Goal: Task Accomplishment & Management: Complete application form

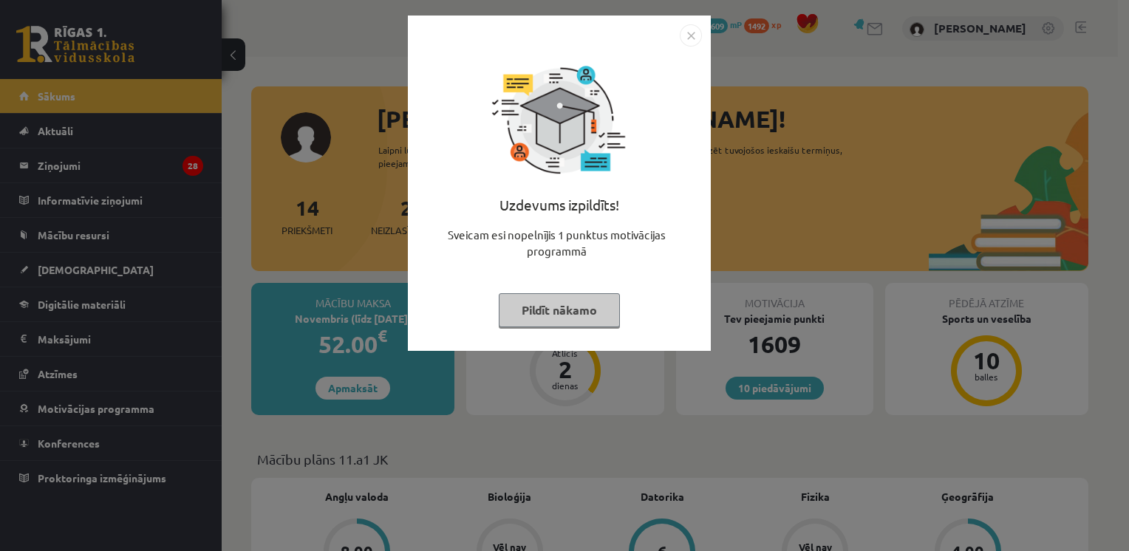
click at [556, 321] on button "Pildīt nākamo" at bounding box center [559, 310] width 121 height 34
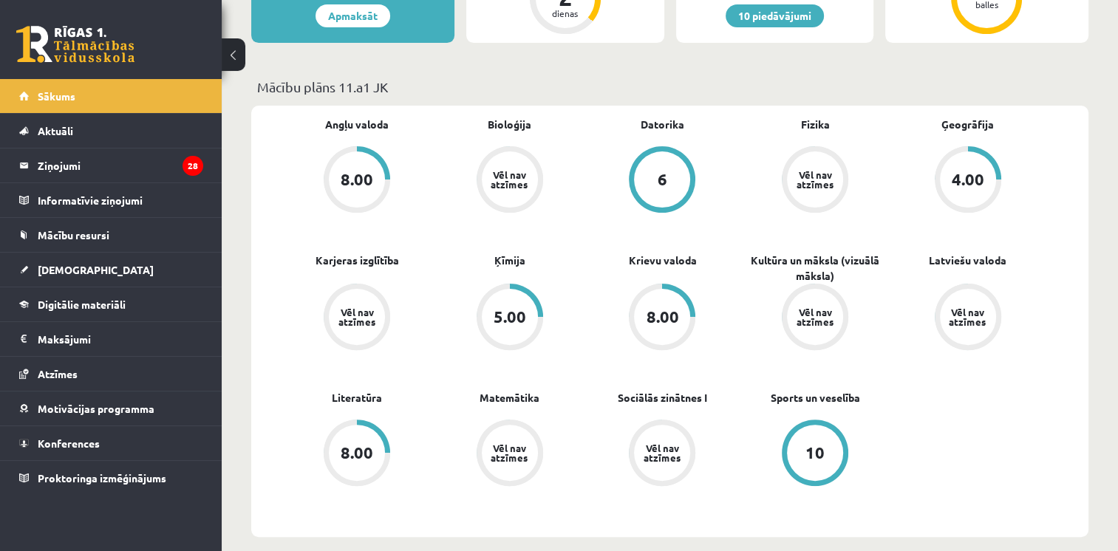
scroll to position [372, 0]
click at [120, 258] on link "[DEMOGRAPHIC_DATA]" at bounding box center [111, 270] width 184 height 34
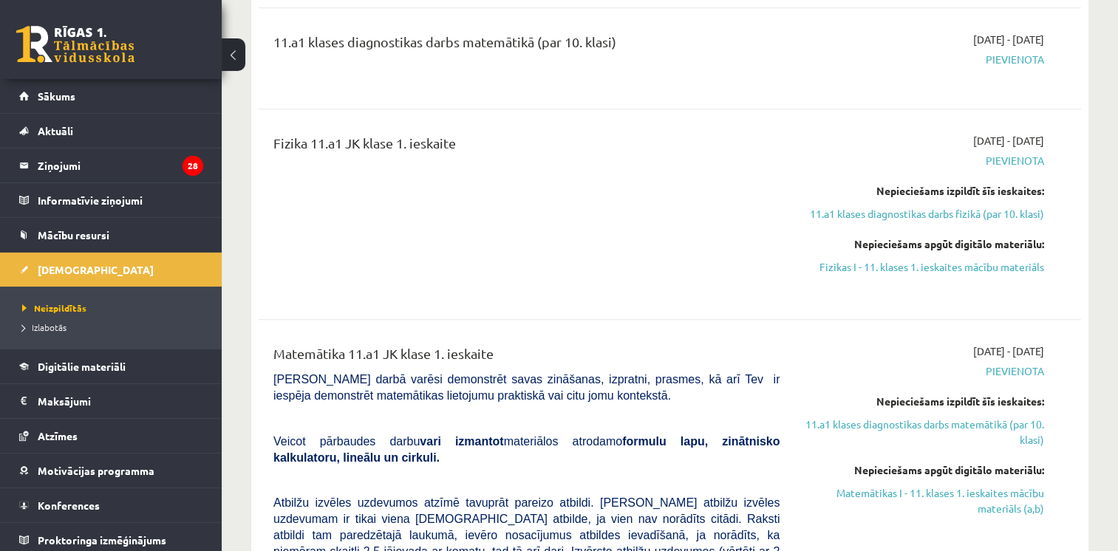
scroll to position [1181, 0]
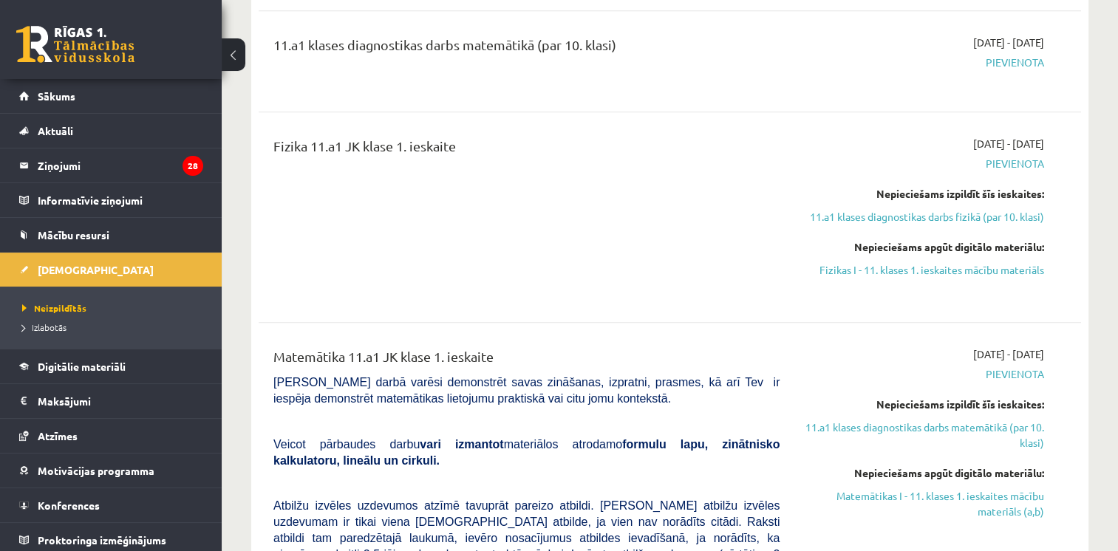
click at [584, 256] on div "Fizika 11.a1 JK klase 1. ieskaite" at bounding box center [526, 217] width 528 height 163
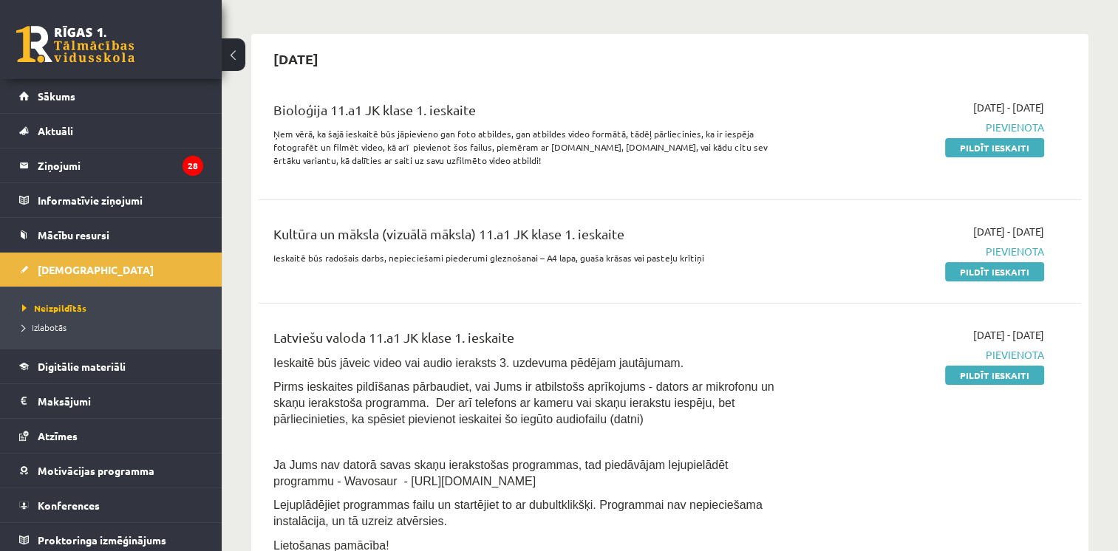
scroll to position [307, 0]
click at [987, 266] on link "Pildīt ieskaiti" at bounding box center [994, 272] width 99 height 19
click at [961, 146] on link "Pildīt ieskaiti" at bounding box center [994, 148] width 99 height 19
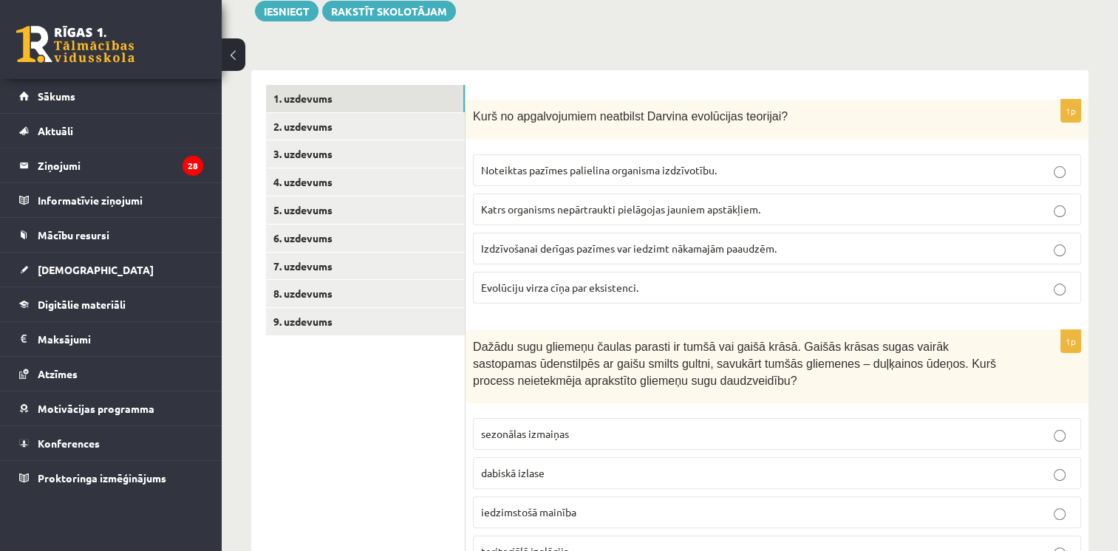
scroll to position [219, 0]
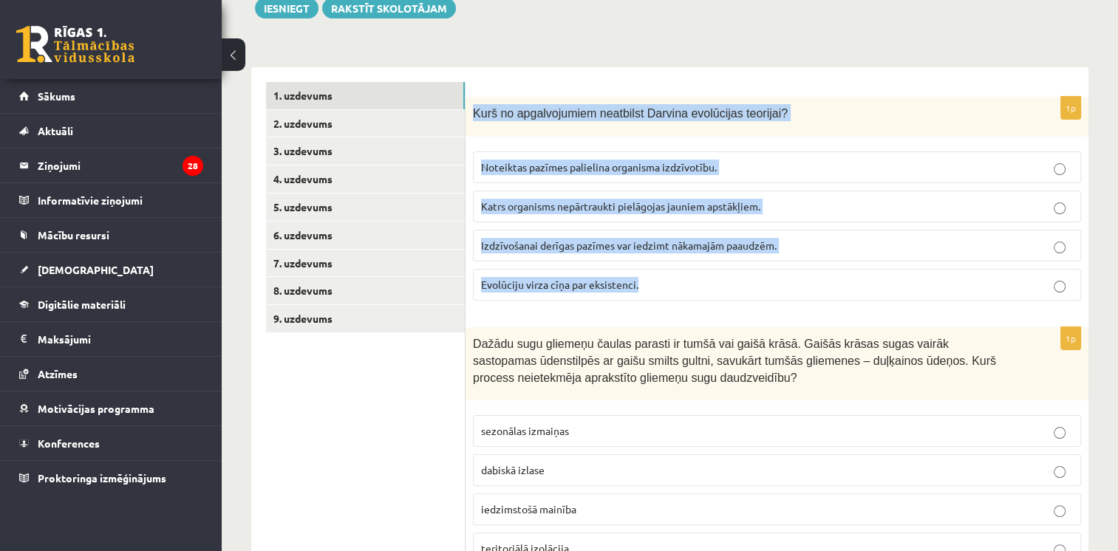
drag, startPoint x: 467, startPoint y: 105, endPoint x: 640, endPoint y: 289, distance: 252.5
click at [640, 289] on div "1p Kurš no apgalvojumiem neatbilst Darvina evolūcijas teorijai? Noteiktas pazīm…" at bounding box center [777, 205] width 623 height 217
drag, startPoint x: 640, startPoint y: 289, endPoint x: 568, endPoint y: 200, distance: 115.1
copy div "Kurš no apgalvojumiem neatbilst Darvina evolūcijas teorijai? Noteiktas pazīmes …"
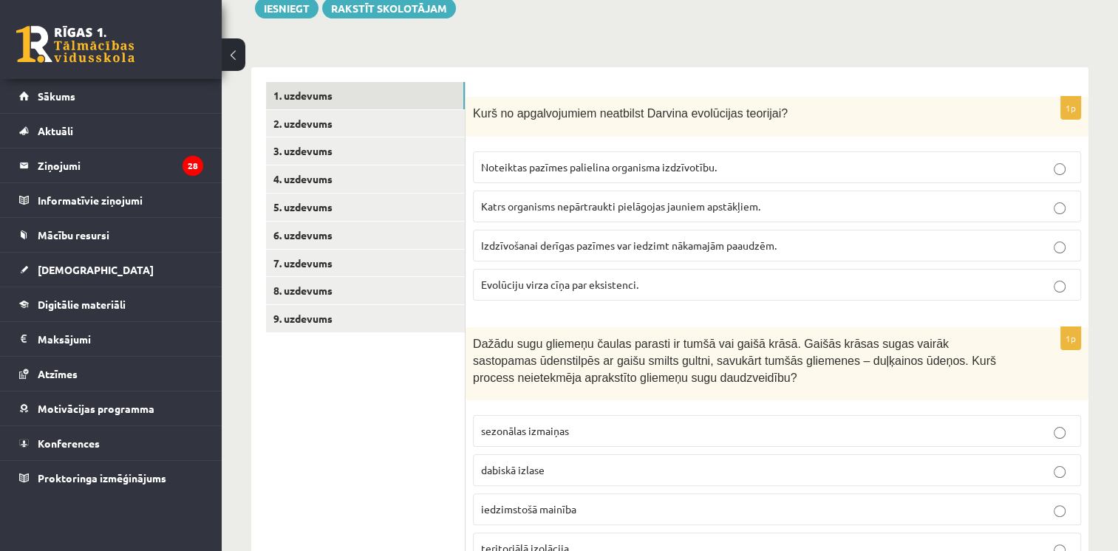
click at [523, 213] on p "Katrs organisms nepārtraukti pielāgojas jauniem apstākļiem." at bounding box center [777, 207] width 592 height 16
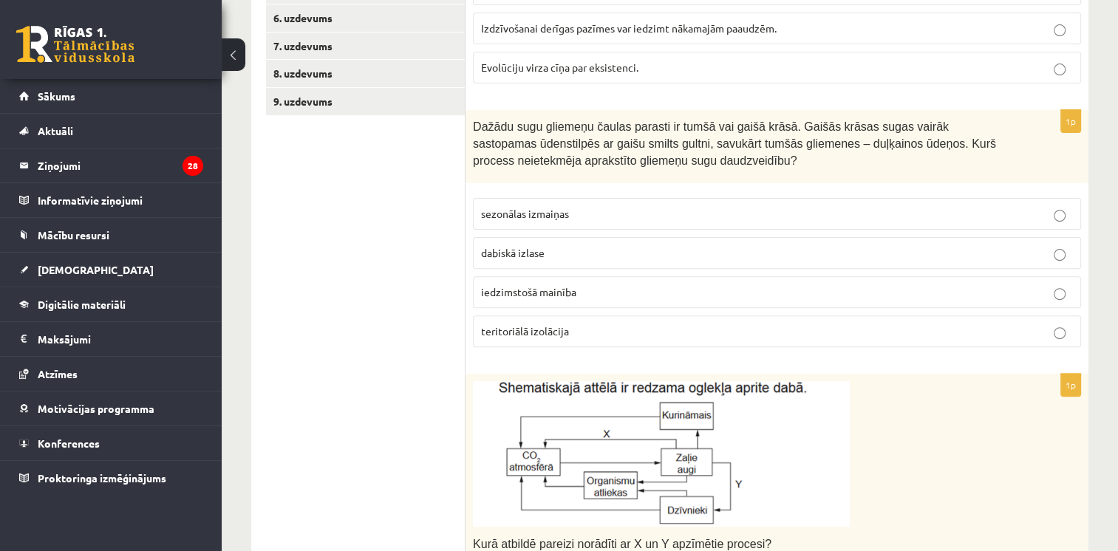
scroll to position [437, 0]
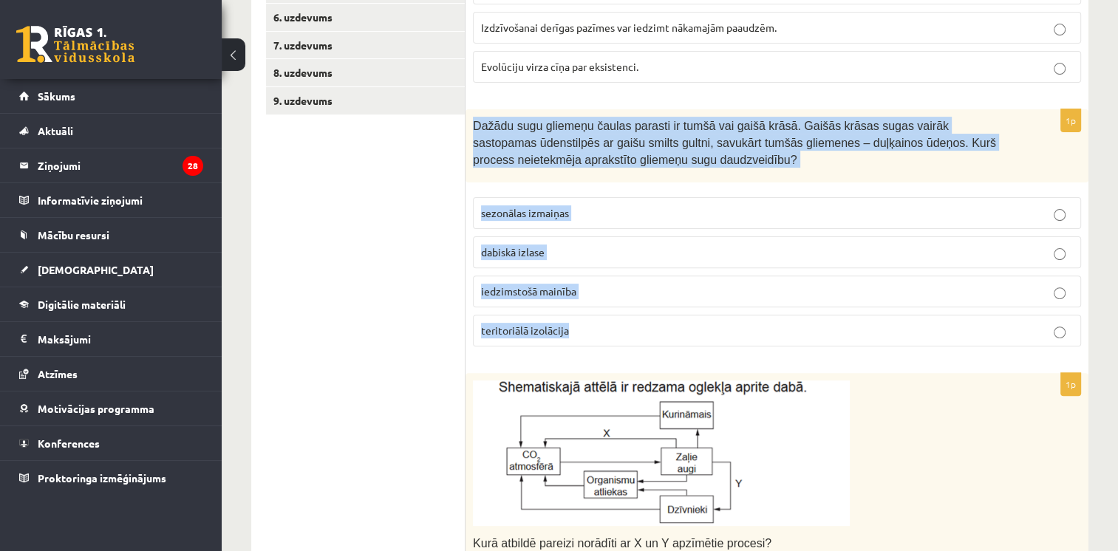
drag, startPoint x: 470, startPoint y: 114, endPoint x: 579, endPoint y: 321, distance: 233.7
click at [579, 321] on div "1p Dažādu sugu gliemeņu čaulas parasti ir tumšā vai gaišā krāsā. Gaišās krāsas …" at bounding box center [777, 233] width 623 height 249
drag, startPoint x: 579, startPoint y: 321, endPoint x: 526, endPoint y: 152, distance: 176.5
copy div "Dažādu sugu gliemeņu čaulas parasti ir tumšā vai gaišā krāsā. Gaišās krāsas sug…"
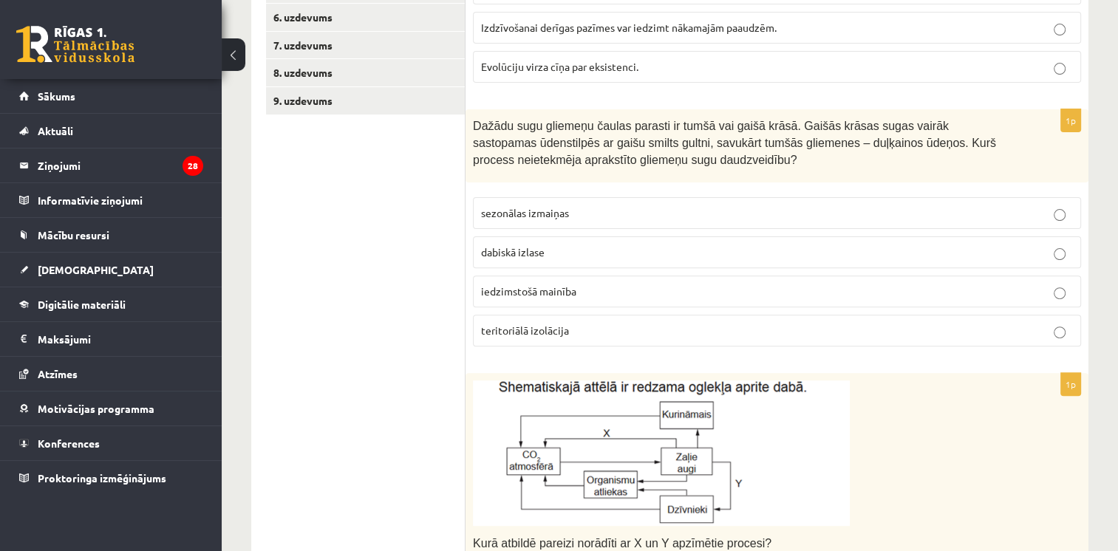
click at [542, 226] on label "sezonālas izmaiņas" at bounding box center [777, 213] width 608 height 32
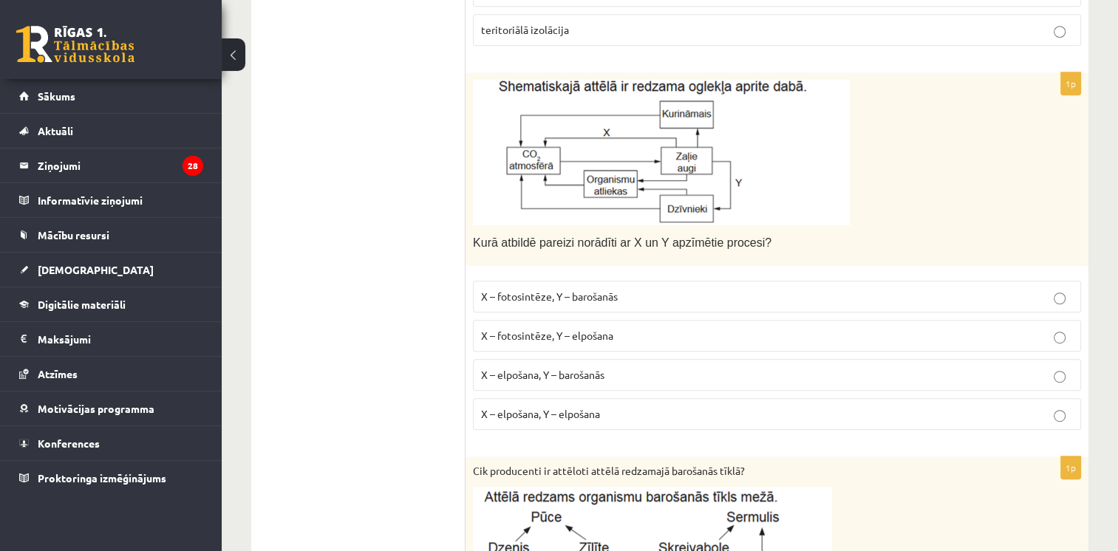
scroll to position [738, 0]
click at [599, 335] on span "X – fotosintēze, Y – elpošana" at bounding box center [547, 334] width 132 height 13
click at [582, 282] on label "X – fotosintēze, Y – barošanās" at bounding box center [777, 296] width 608 height 32
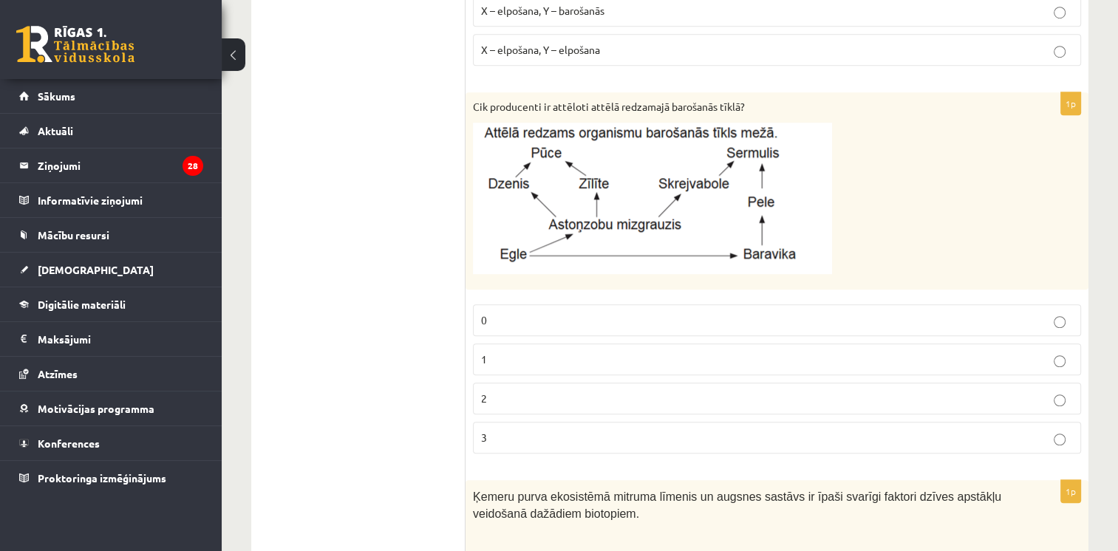
scroll to position [1103, 0]
click at [536, 382] on label "2" at bounding box center [777, 398] width 608 height 32
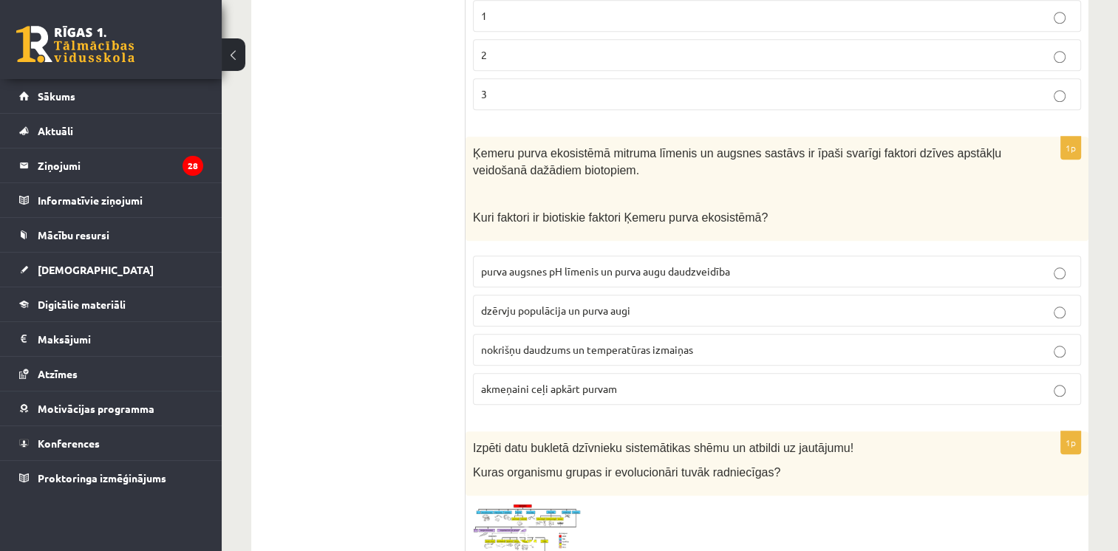
scroll to position [1447, 0]
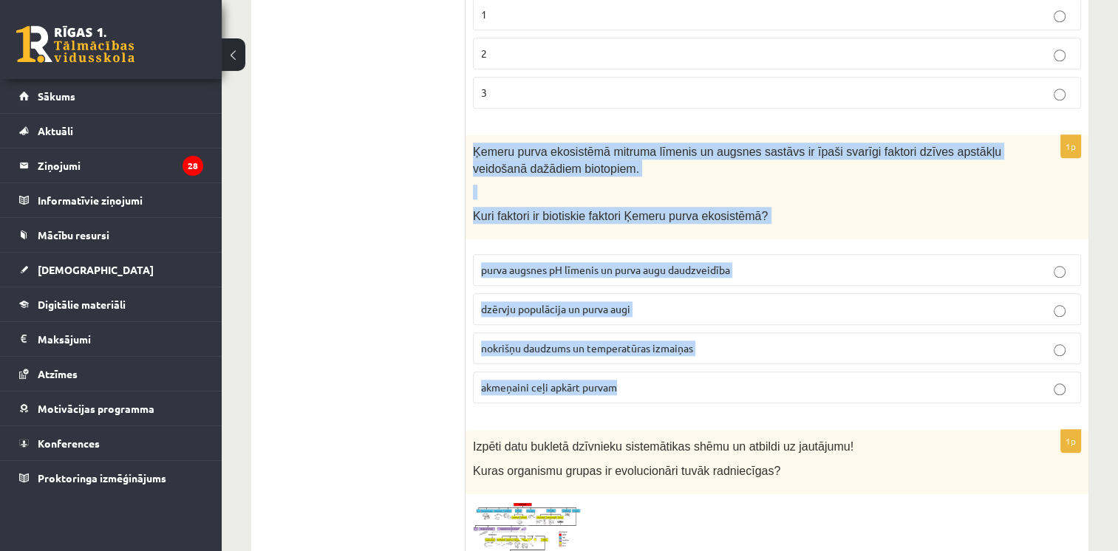
drag, startPoint x: 474, startPoint y: 144, endPoint x: 668, endPoint y: 384, distance: 307.9
click at [668, 384] on div "1p Ķemeru purva ekosistēmā mitruma līmenis un augsnes sastāvs ir īpaši svarīgi …" at bounding box center [777, 274] width 623 height 279
copy div "Ķemeru purva ekosistēmā mitruma līmenis un augsnes sastāvs ir īpaši svarīgi fak…"
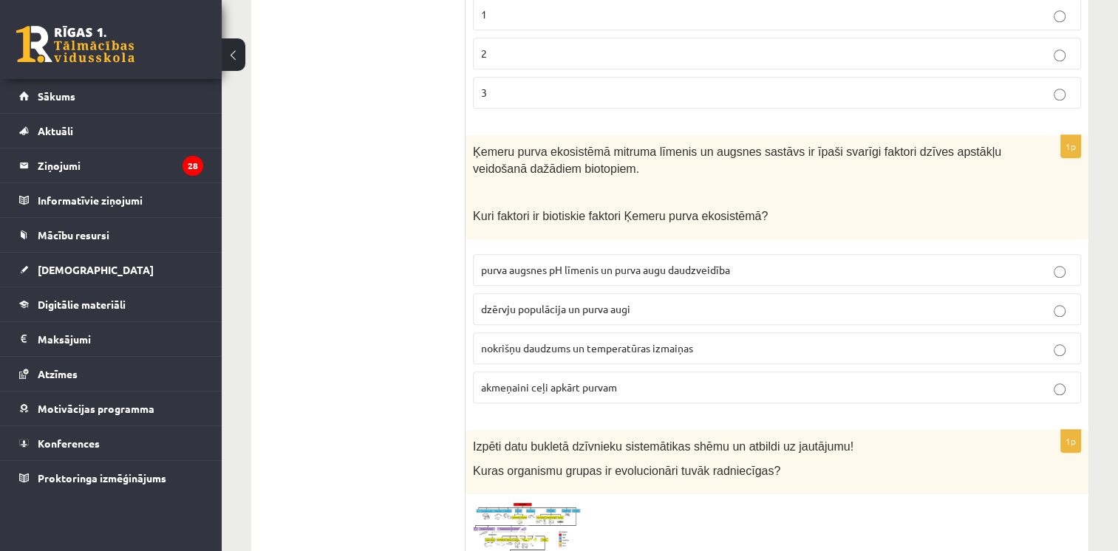
click at [324, 67] on ul "1. uzdevums 2. uzdevums 3. uzdevums 4. uzdevums 5. uzdevums 6. uzdevums 7. uzde…" at bounding box center [366, 43] width 200 height 2379
click at [518, 293] on label "dzērvju populācija un purva augi" at bounding box center [777, 309] width 608 height 32
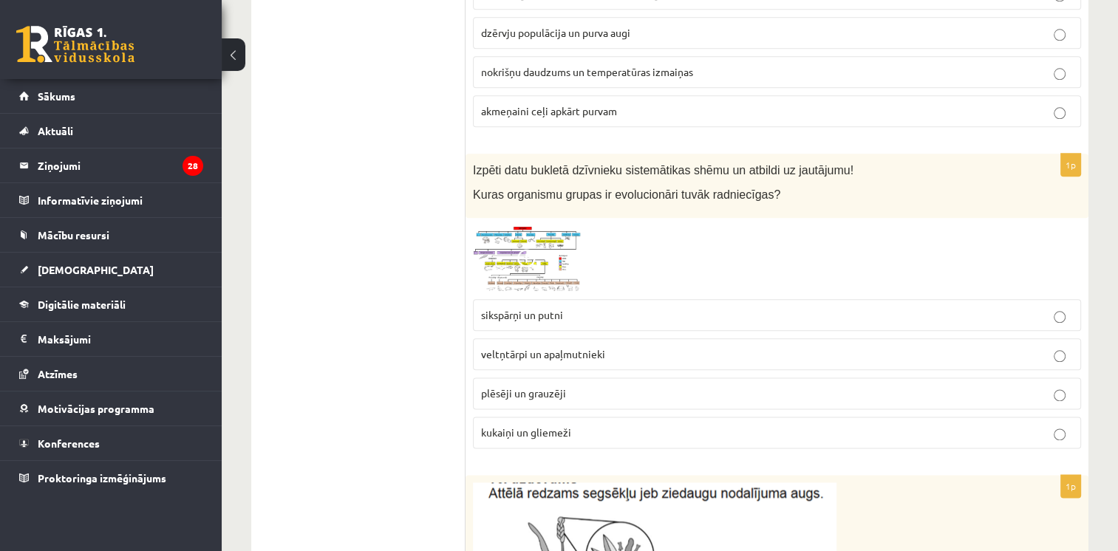
scroll to position [1725, 0]
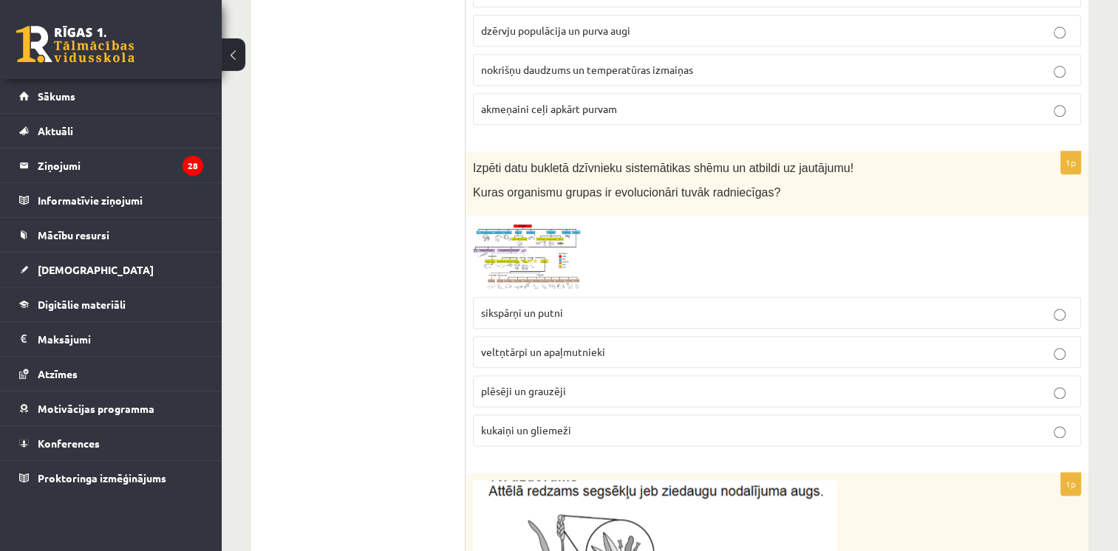
click at [513, 263] on img at bounding box center [528, 256] width 111 height 67
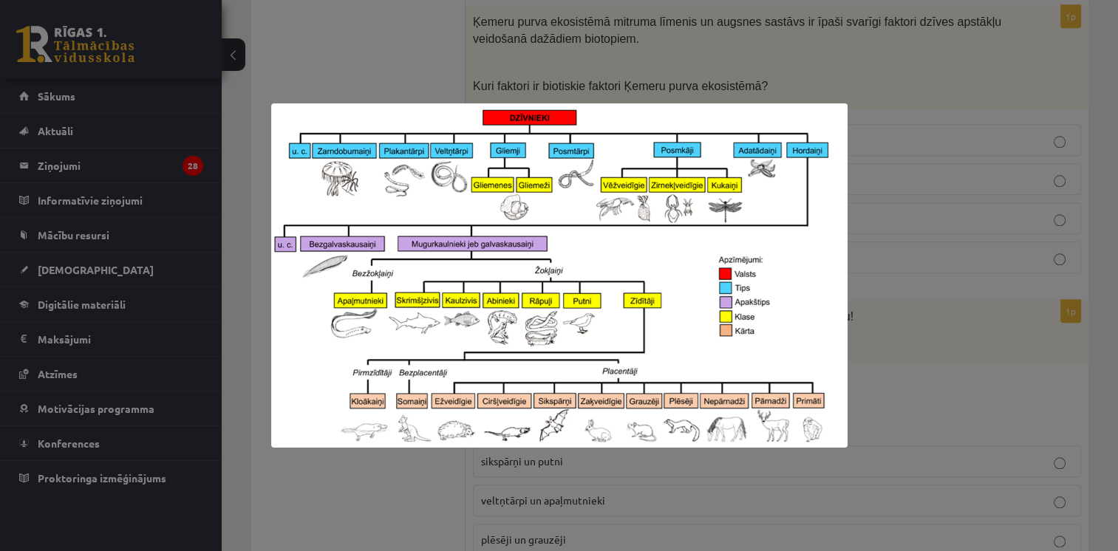
scroll to position [1575, 0]
click at [902, 208] on div at bounding box center [559, 275] width 1118 height 551
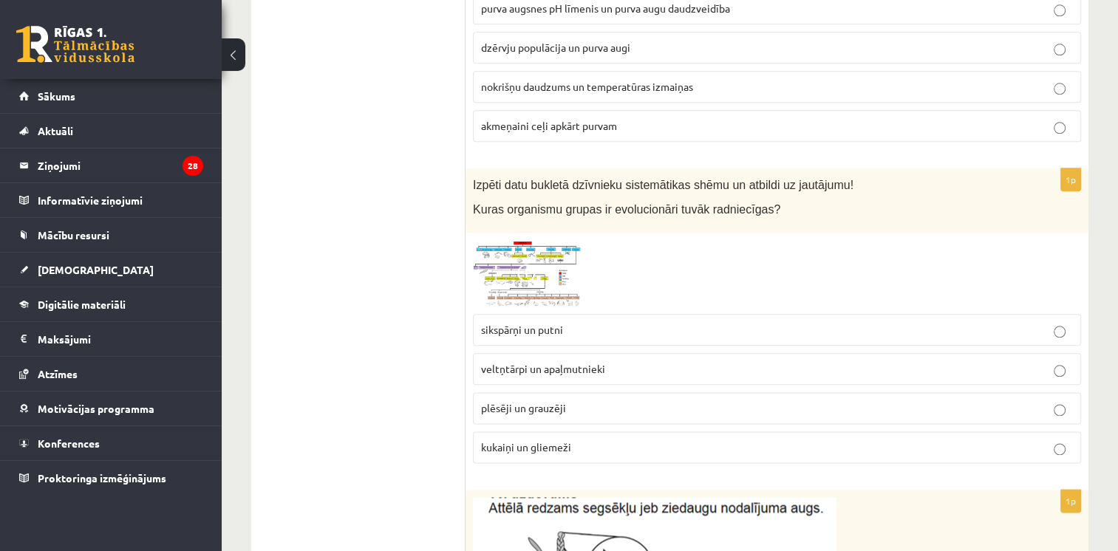
scroll to position [1710, 0]
click at [623, 406] on label "plēsēji un grauzēji" at bounding box center [777, 407] width 608 height 32
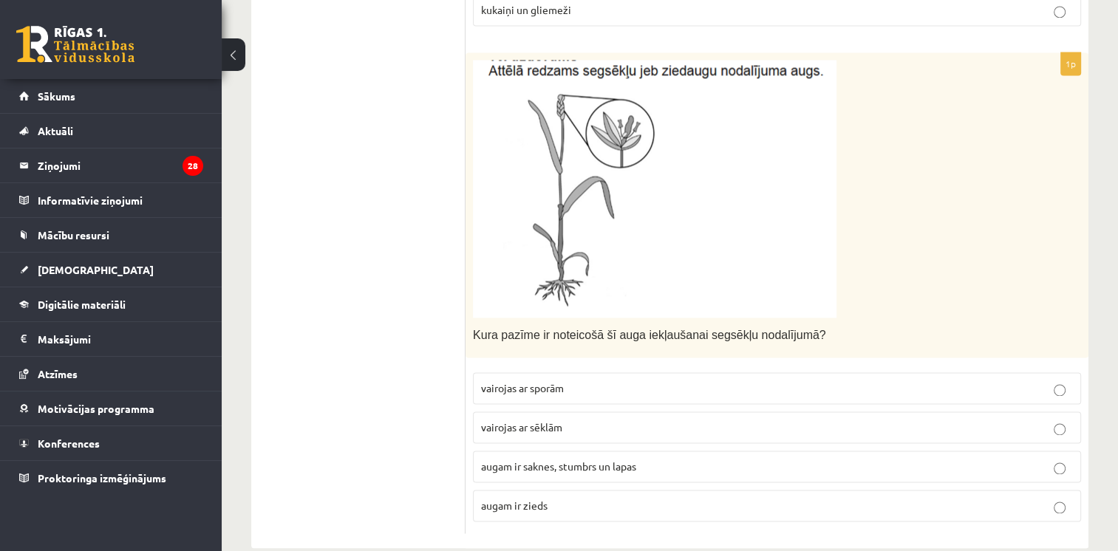
scroll to position [2162, 0]
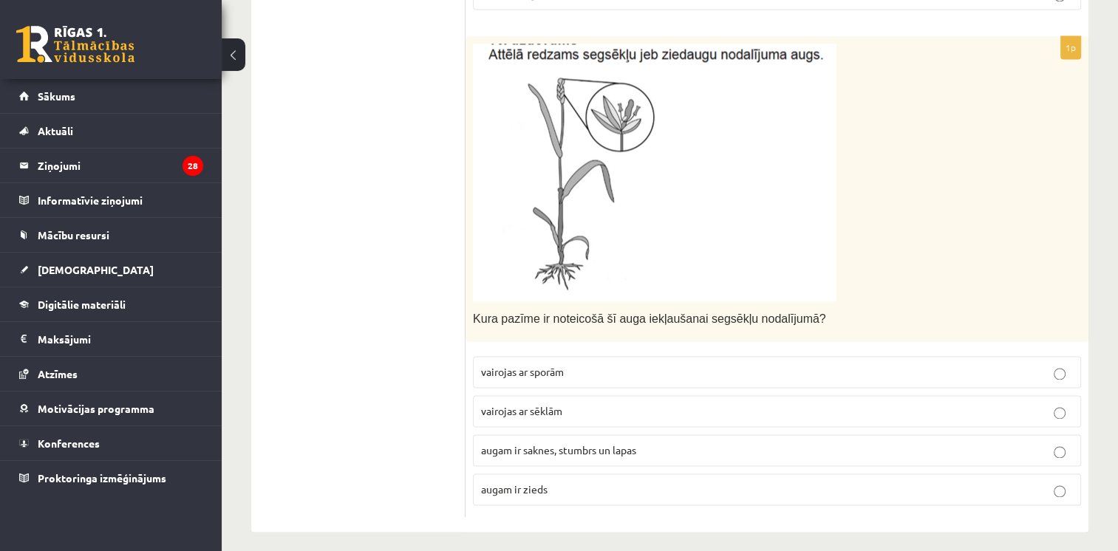
click at [543, 474] on label "augam ir zieds" at bounding box center [777, 490] width 608 height 32
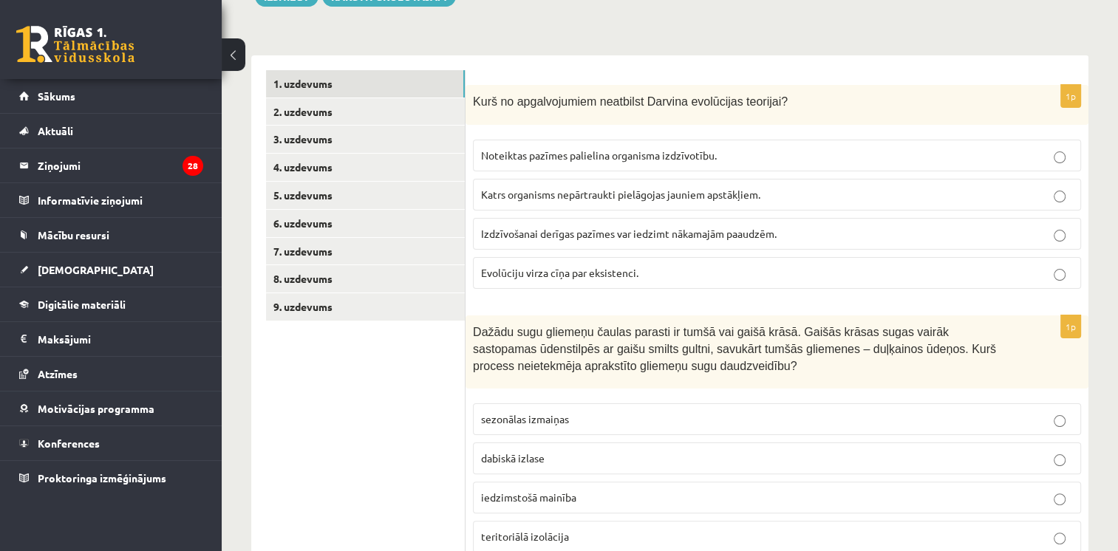
scroll to position [182, 0]
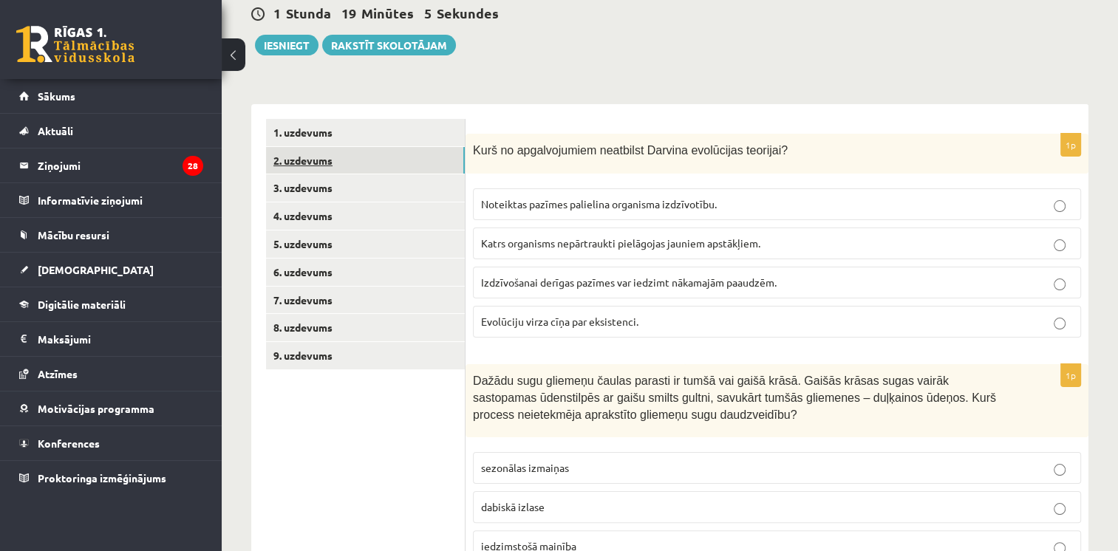
click at [298, 157] on link "2. uzdevums" at bounding box center [365, 160] width 199 height 27
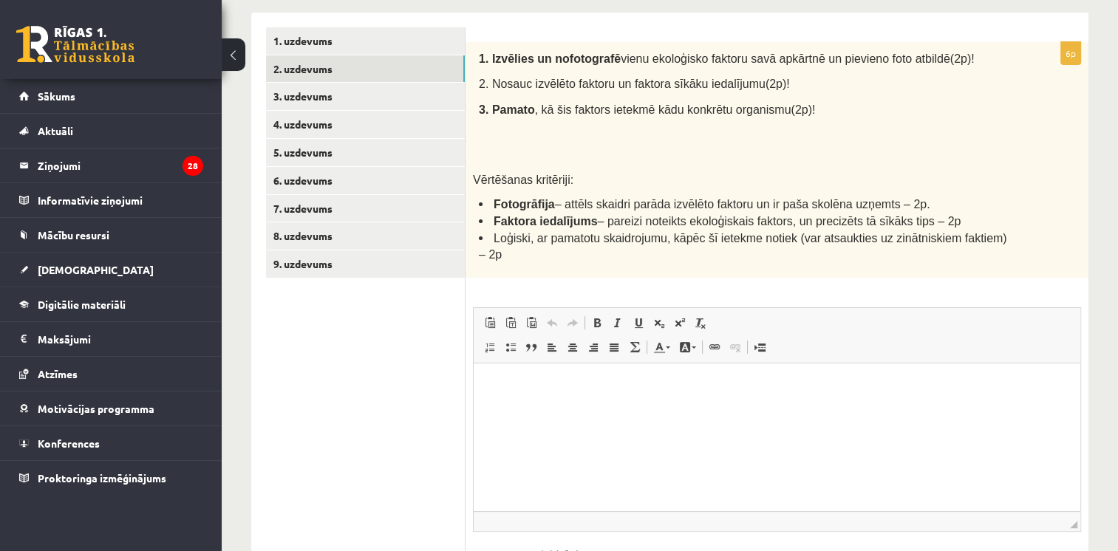
scroll to position [276, 0]
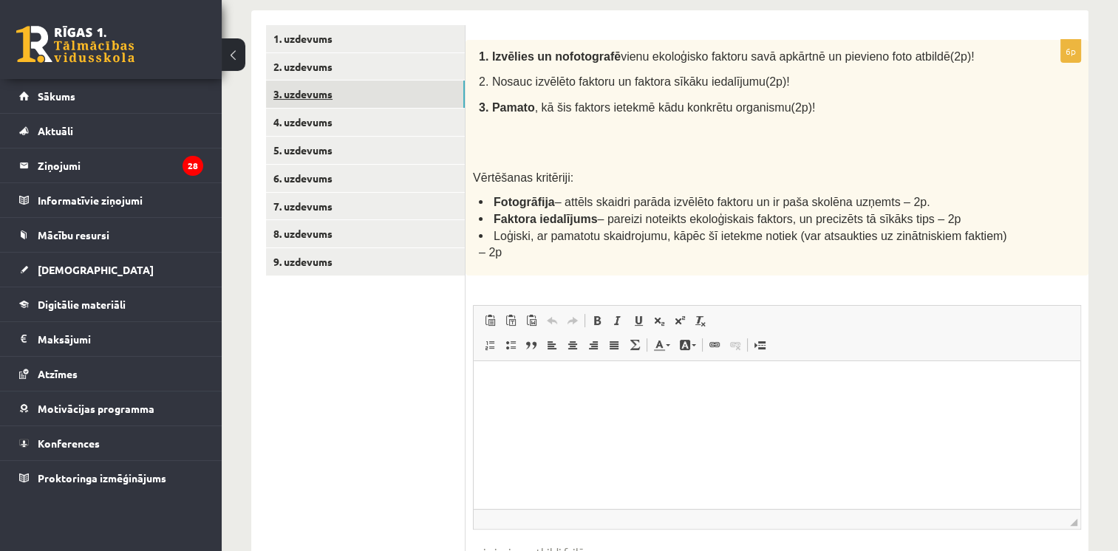
click at [366, 101] on link "3. uzdevums" at bounding box center [365, 94] width 199 height 27
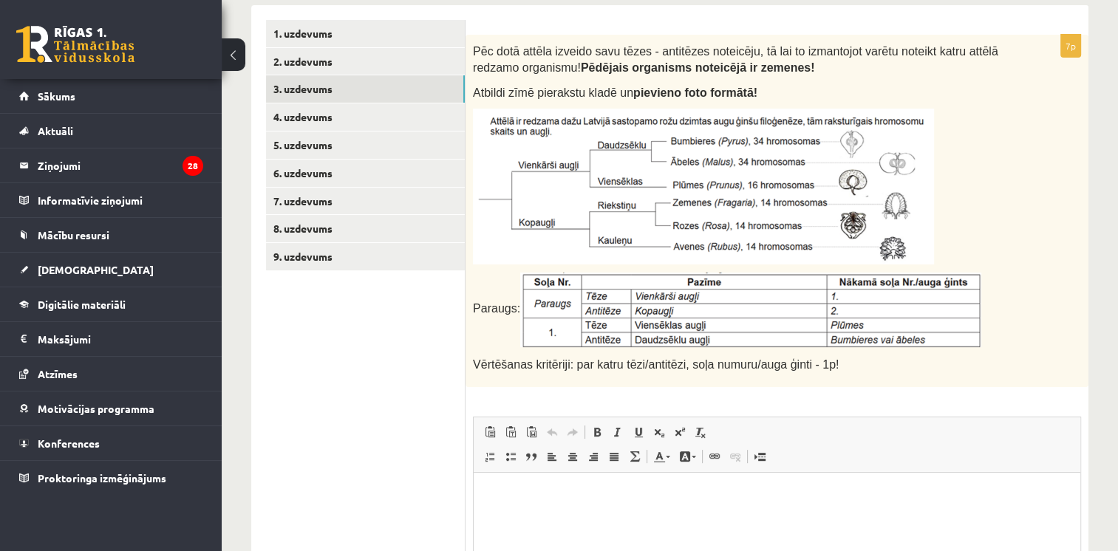
scroll to position [285, 0]
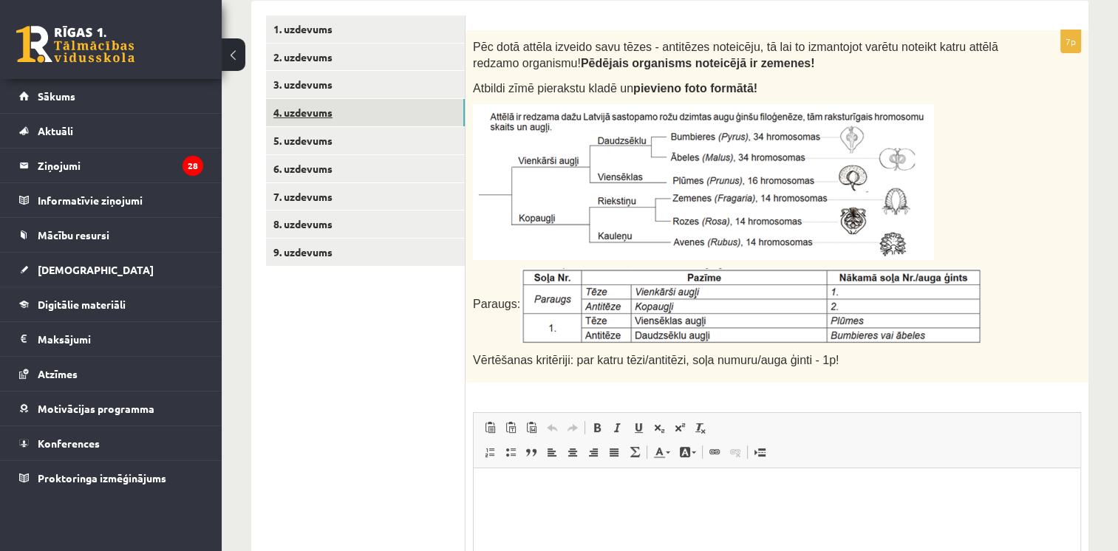
click at [383, 120] on link "4. uzdevums" at bounding box center [365, 112] width 199 height 27
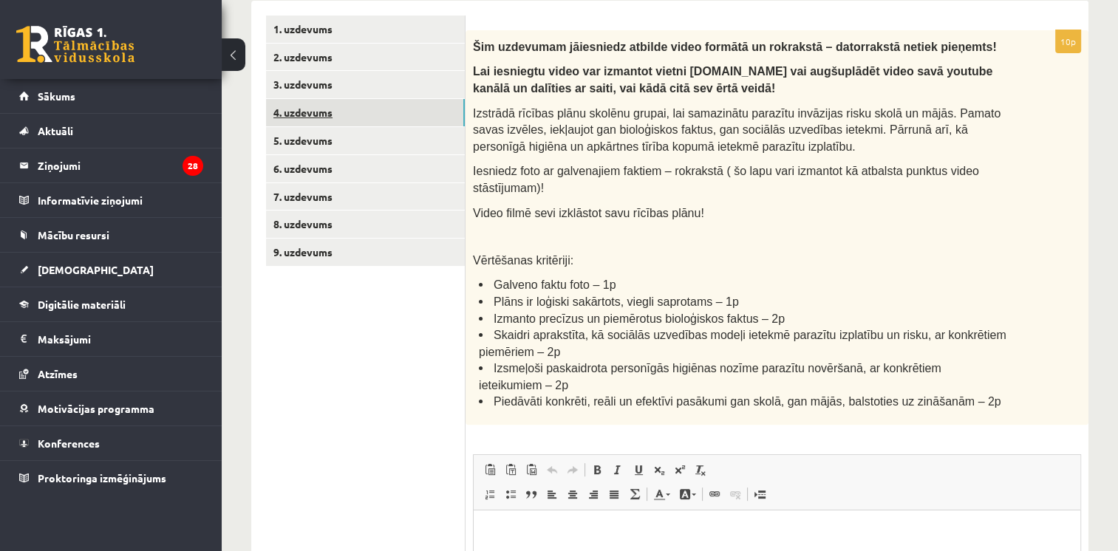
scroll to position [0, 0]
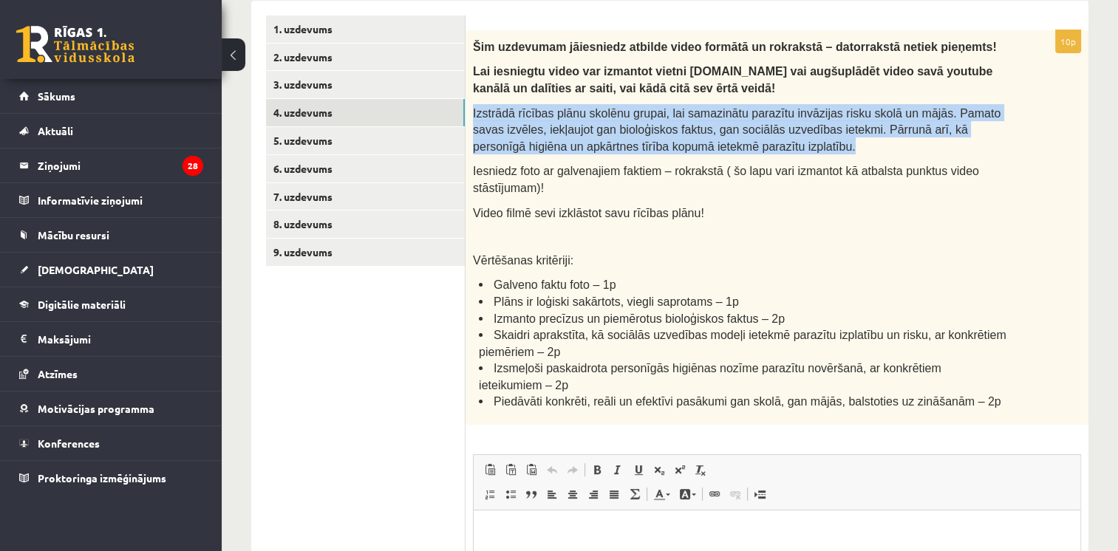
drag, startPoint x: 470, startPoint y: 111, endPoint x: 738, endPoint y: 146, distance: 270.5
click at [738, 146] on div "Šim uzdevumam jāiesniedz atbilde video formātā un rokrakstā – datorrakstā netie…" at bounding box center [777, 227] width 623 height 395
drag, startPoint x: 738, startPoint y: 146, endPoint x: 647, endPoint y: 126, distance: 93.1
copy span "Izstrādā rīcības plānu skolēnu grupai, lai samazinātu parazītu invāzijas risku …"
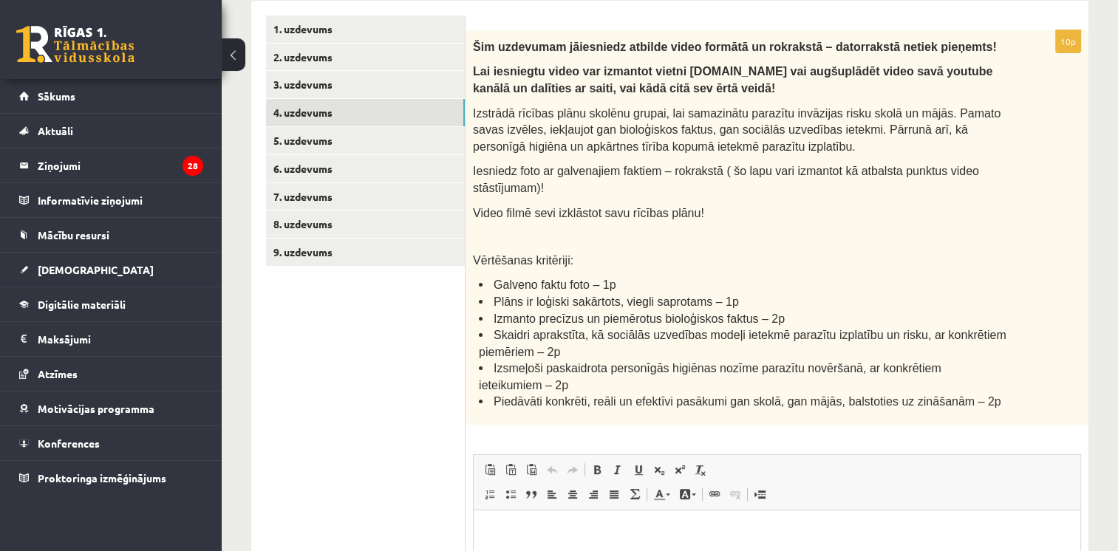
click at [541, 10] on div "10p Šim uzdevumam jāiesniedz atbilde video formātā un rokrakstā – datorrakstā n…" at bounding box center [777, 389] width 623 height 776
click at [315, 83] on link "3. uzdevums" at bounding box center [365, 84] width 199 height 27
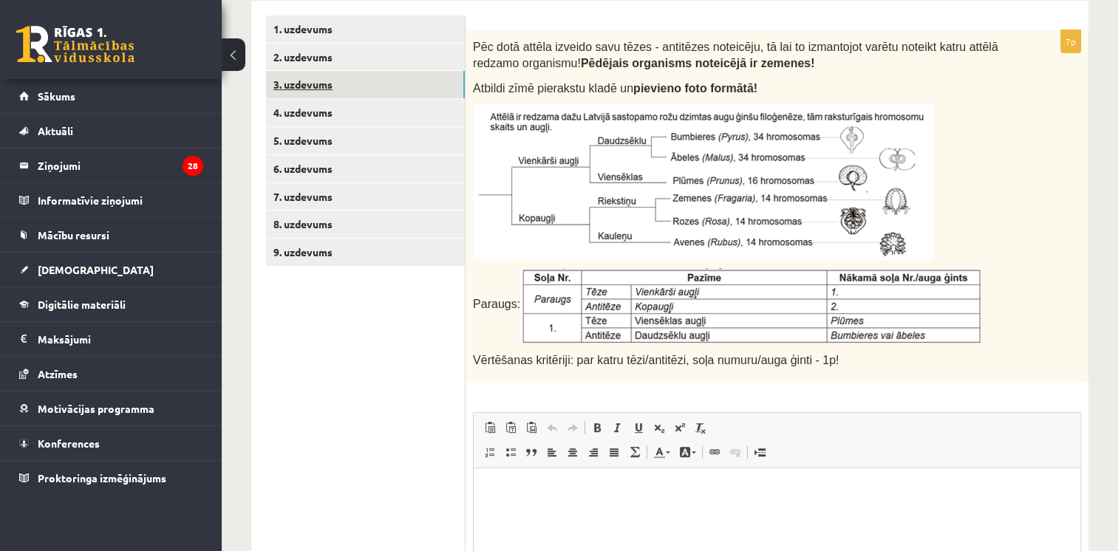
click at [336, 98] on link "3. uzdevums" at bounding box center [365, 84] width 199 height 27
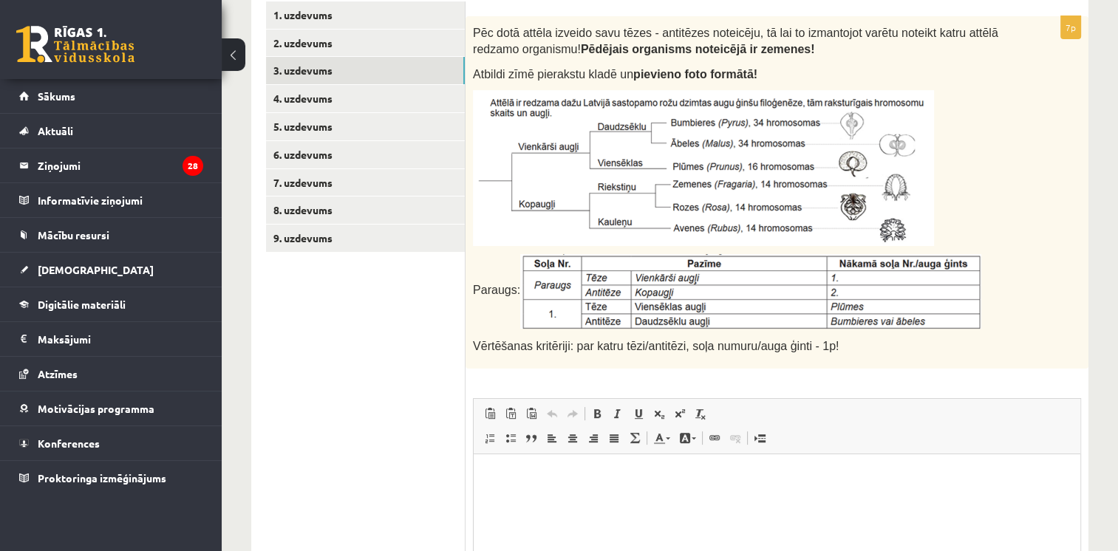
scroll to position [298, 0]
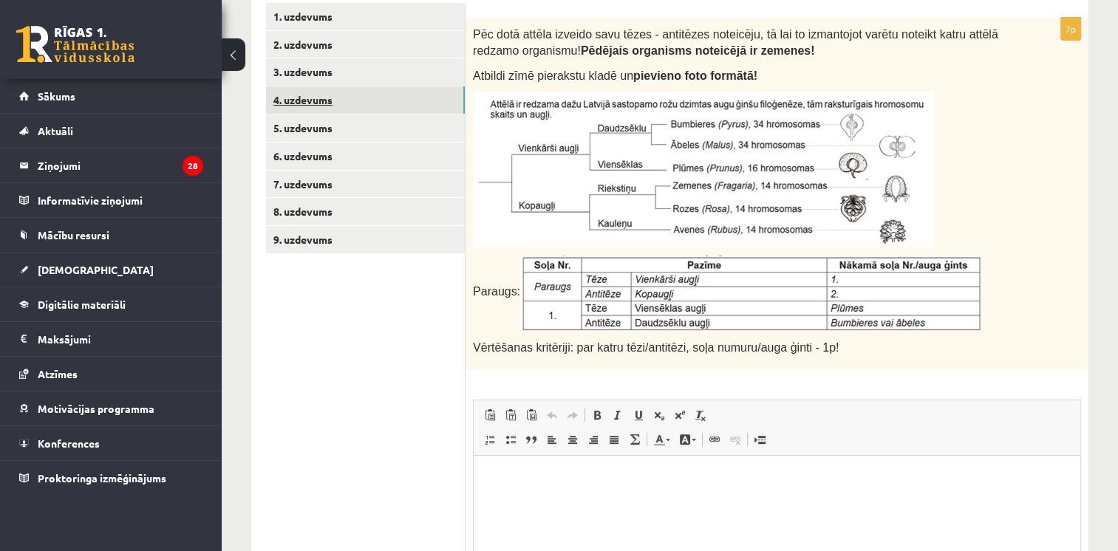
click at [289, 96] on link "4. uzdevums" at bounding box center [365, 99] width 199 height 27
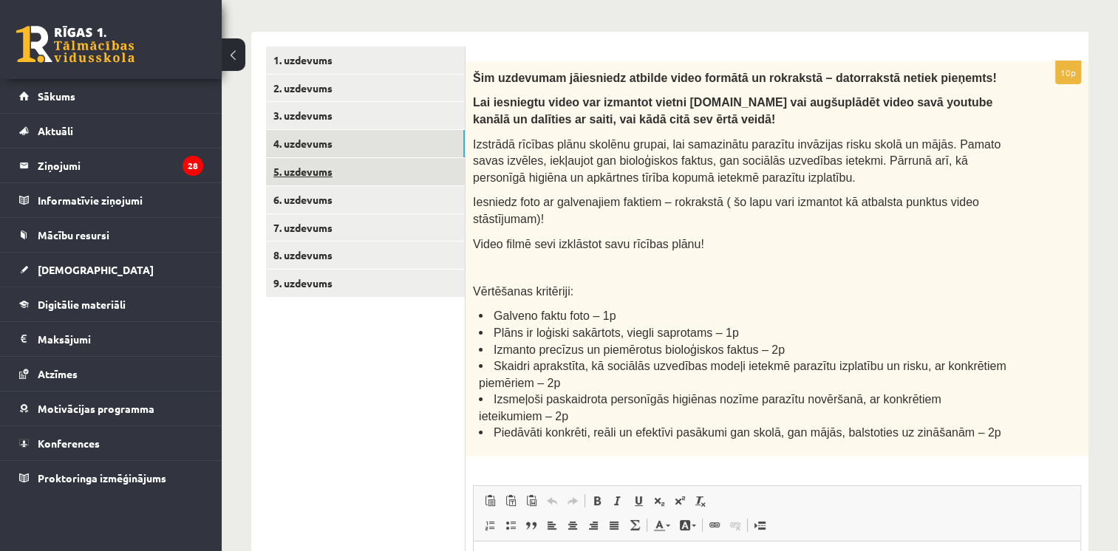
scroll to position [255, 0]
click at [307, 177] on link "5. uzdevums" at bounding box center [365, 170] width 199 height 27
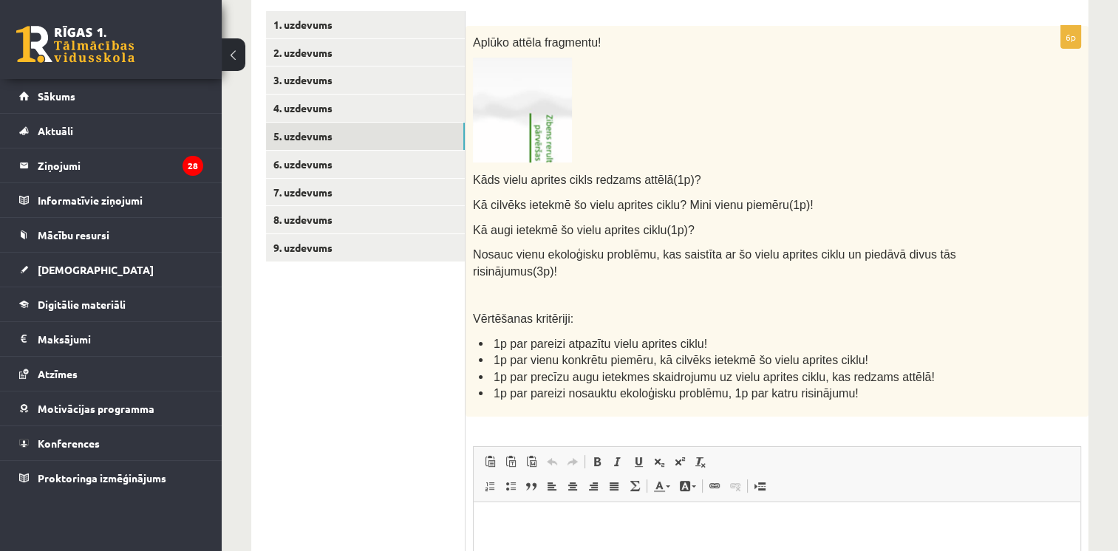
scroll to position [301, 0]
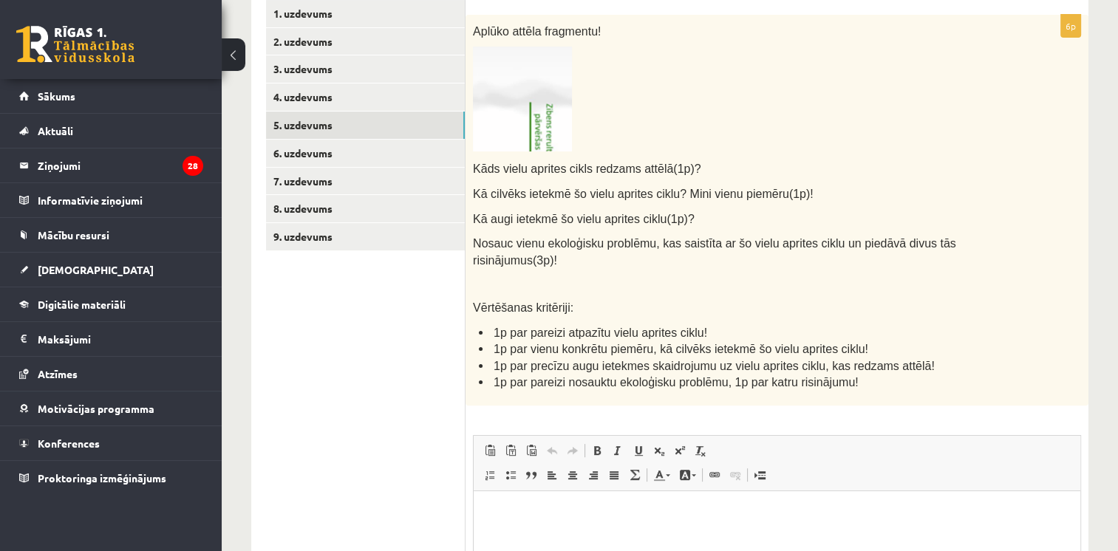
click at [485, 87] on img at bounding box center [522, 99] width 99 height 105
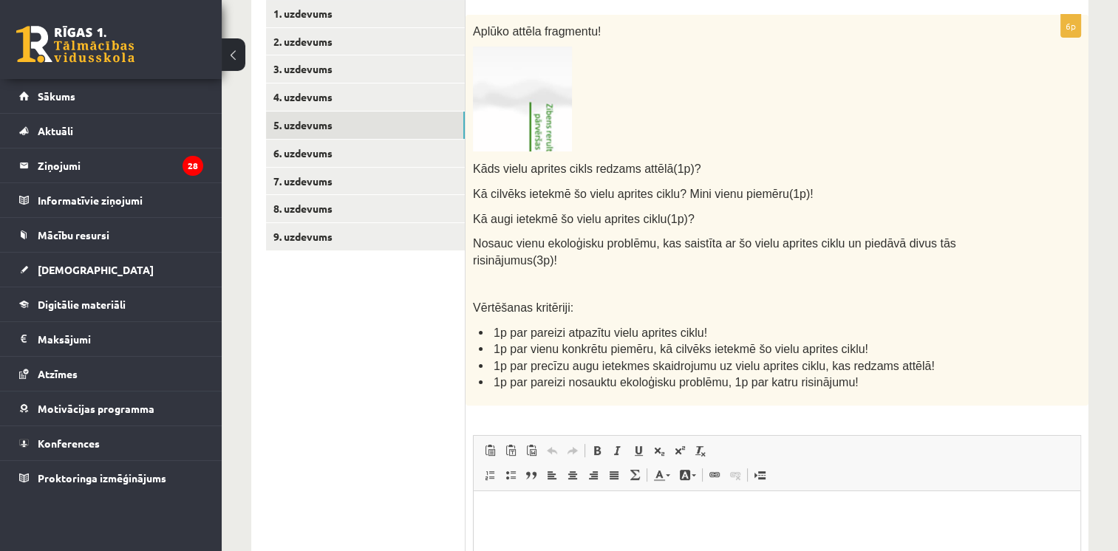
click at [485, 87] on img at bounding box center [522, 99] width 99 height 105
click at [533, 94] on img at bounding box center [522, 99] width 99 height 105
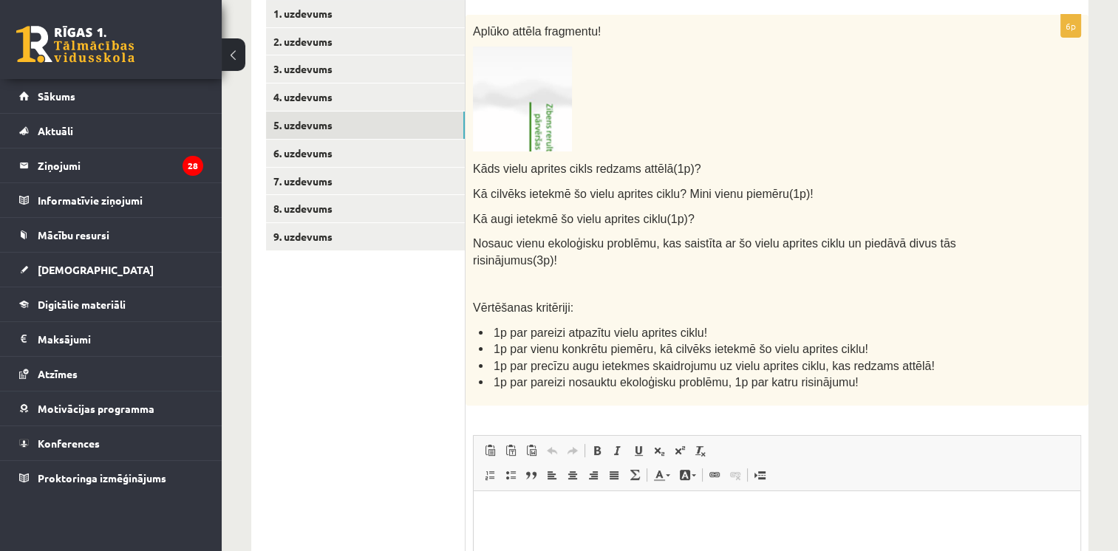
click at [533, 94] on img at bounding box center [522, 99] width 99 height 105
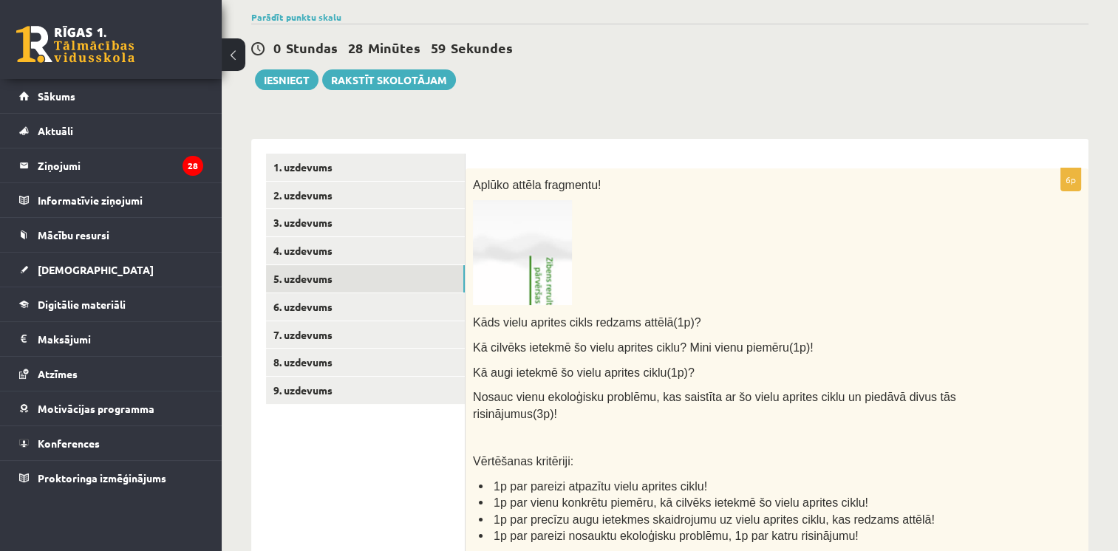
scroll to position [148, 0]
click at [297, 309] on link "6. uzdevums" at bounding box center [365, 306] width 199 height 27
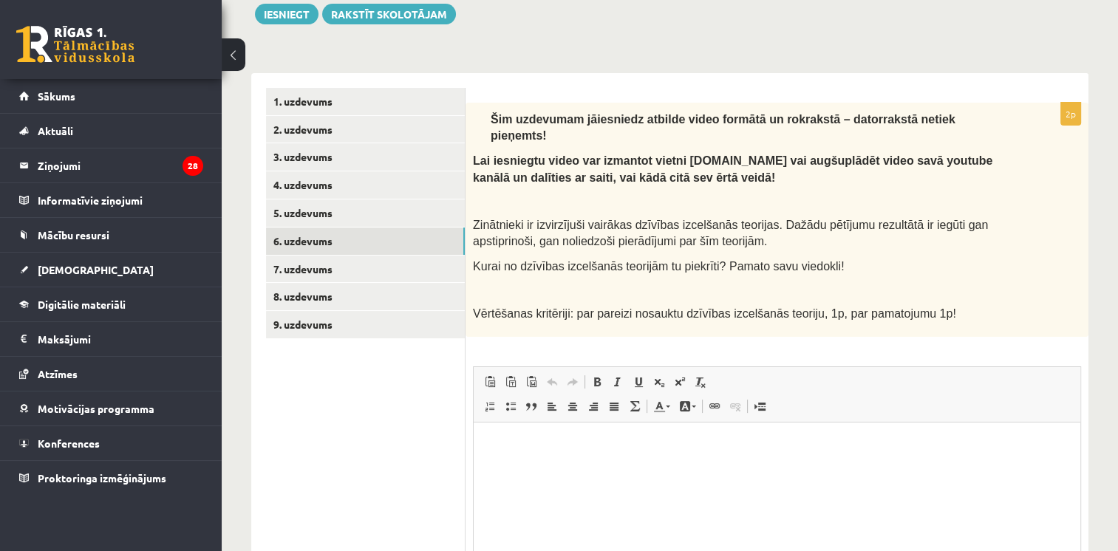
scroll to position [216, 0]
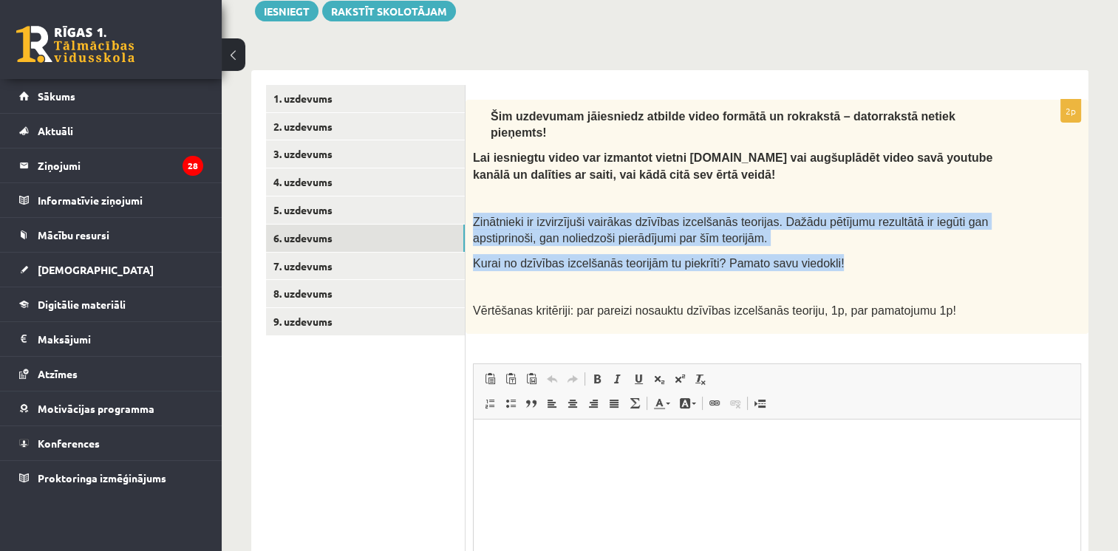
drag, startPoint x: 472, startPoint y: 200, endPoint x: 822, endPoint y: 239, distance: 351.8
click at [822, 239] on div "Šim uzdevumam jāiesniedz atbilde video formātā un rokrakstā – datorrakstā netie…" at bounding box center [777, 217] width 623 height 234
copy div "Zinātnieki ir izvirzījuši vairākas dzīvības izcelšanās teorijas. Dažādu pētījum…"
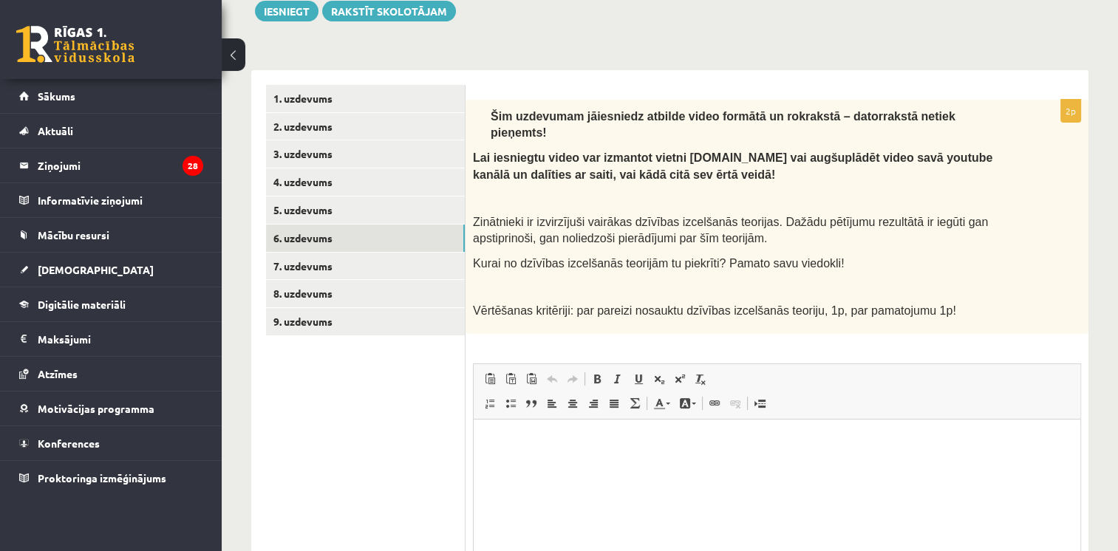
click at [681, 301] on div "Šim uzdevumam jāiesniedz atbilde video formātā un rokrakstā – datorrakstā netie…" at bounding box center [777, 217] width 623 height 234
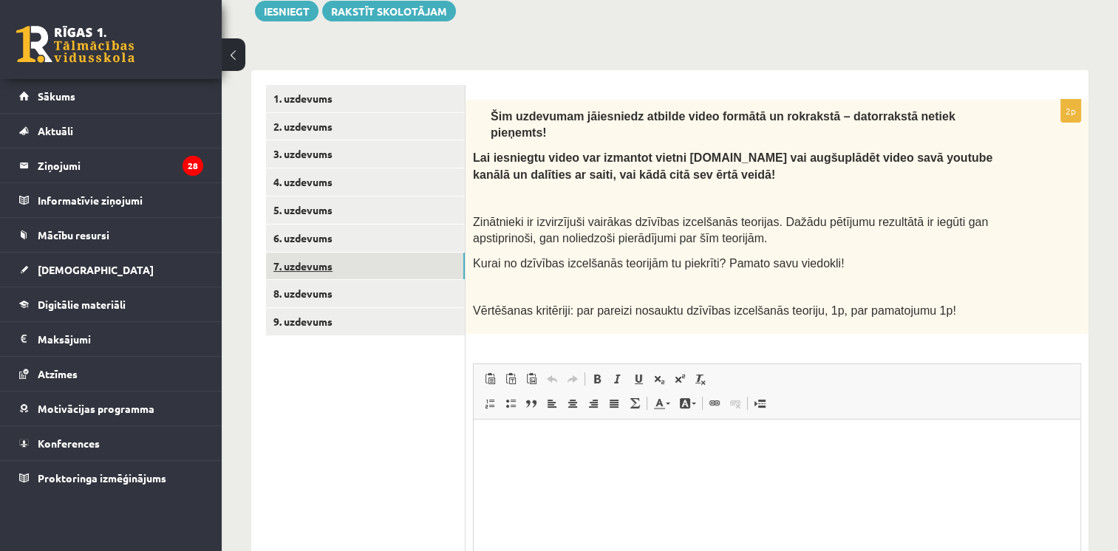
click at [334, 267] on link "7. uzdevums" at bounding box center [365, 266] width 199 height 27
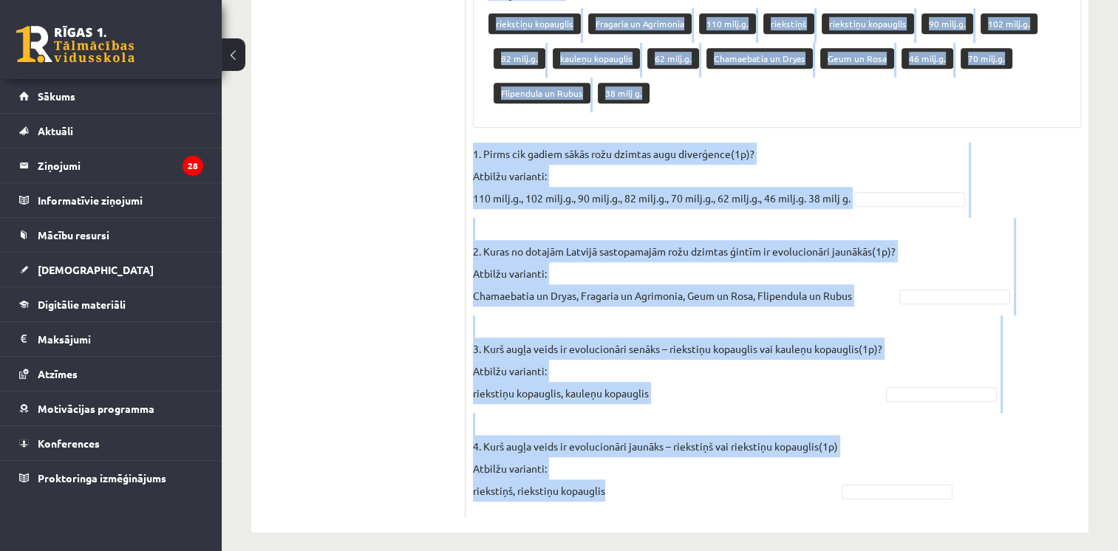
scroll to position [938, 0]
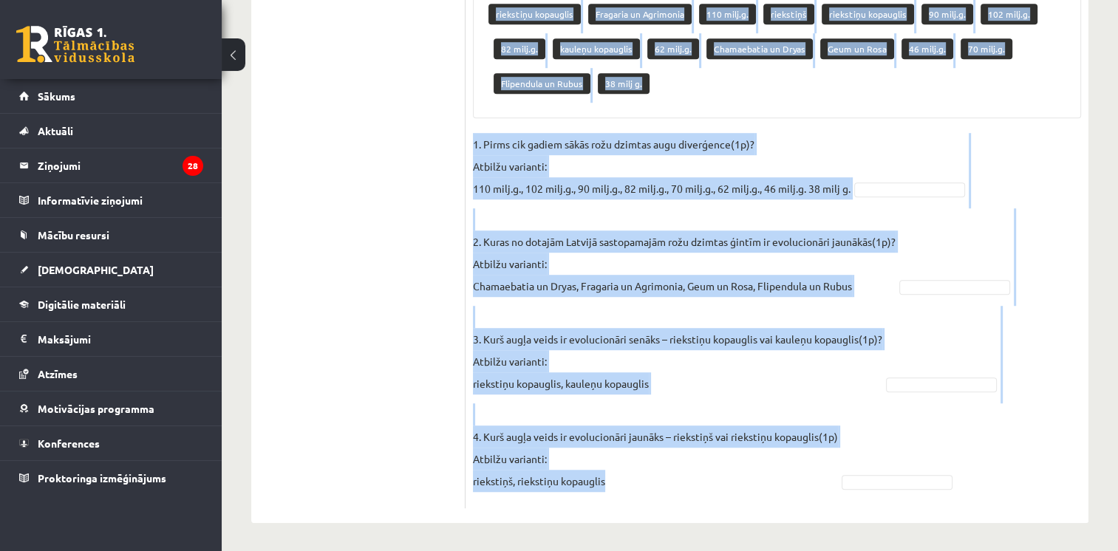
drag, startPoint x: 480, startPoint y: 137, endPoint x: 624, endPoint y: 477, distance: 368.9
drag, startPoint x: 624, startPoint y: 477, endPoint x: 519, endPoint y: 350, distance: 163.8
copy div "Pieejamie vārdi riekstiņu kopauglis Fragaria un Agrimonia 110 milj.g. riekstiņš…"
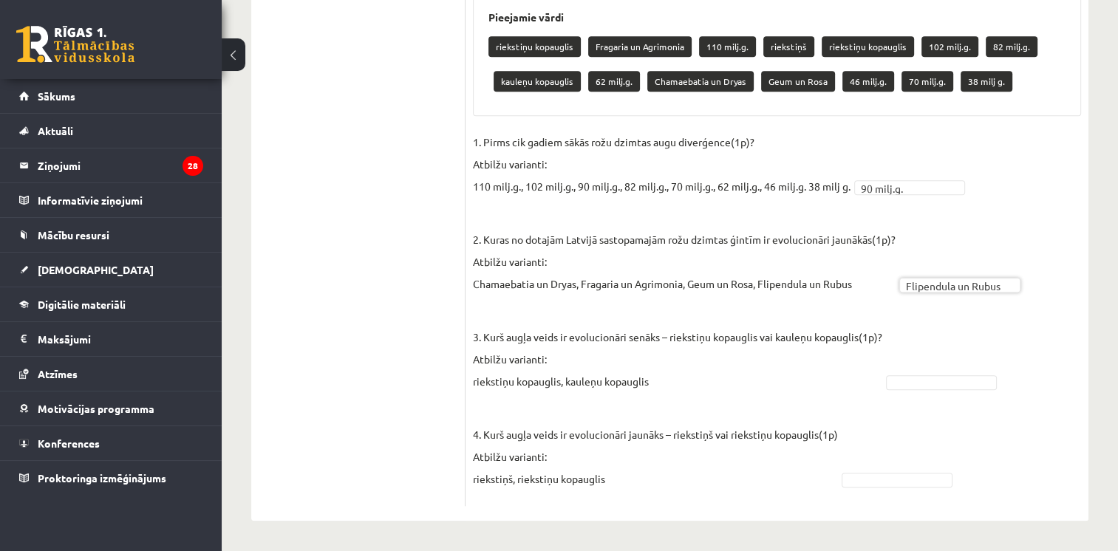
scroll to position [903, 0]
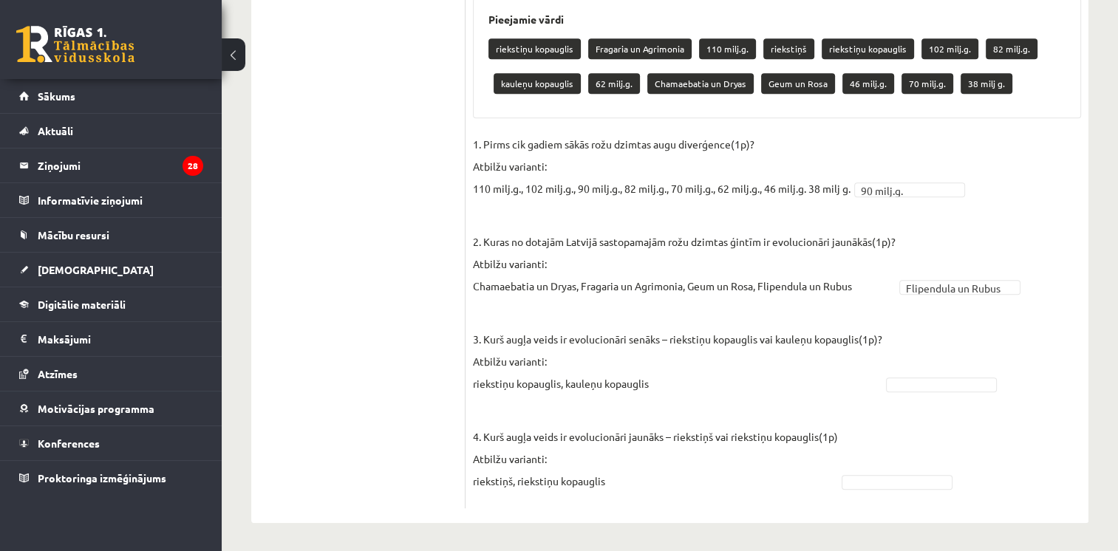
click at [941, 390] on fieldset "**********" at bounding box center [777, 317] width 608 height 368
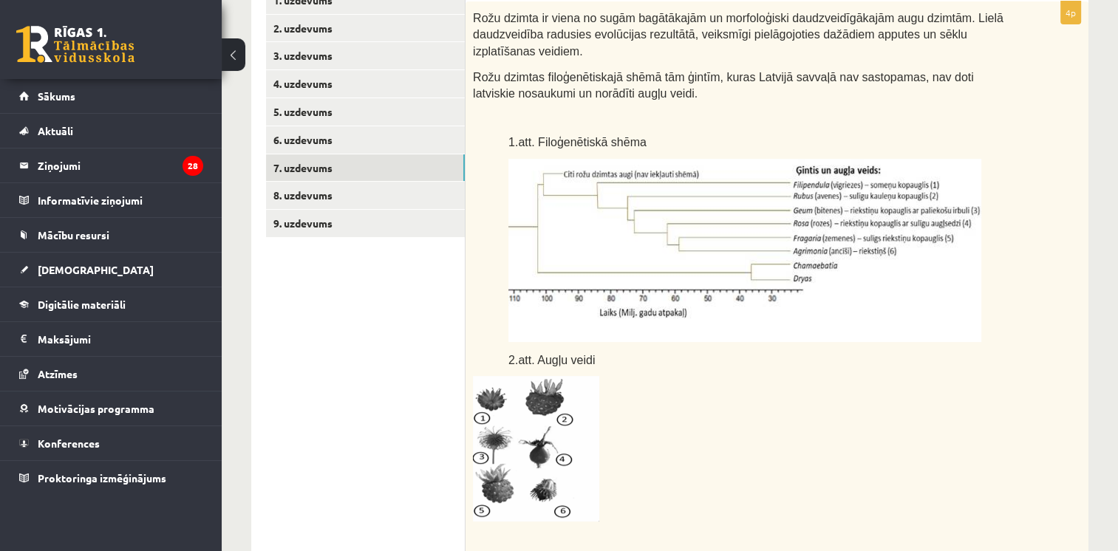
scroll to position [313, 0]
click at [321, 195] on link "8. uzdevums" at bounding box center [365, 196] width 199 height 27
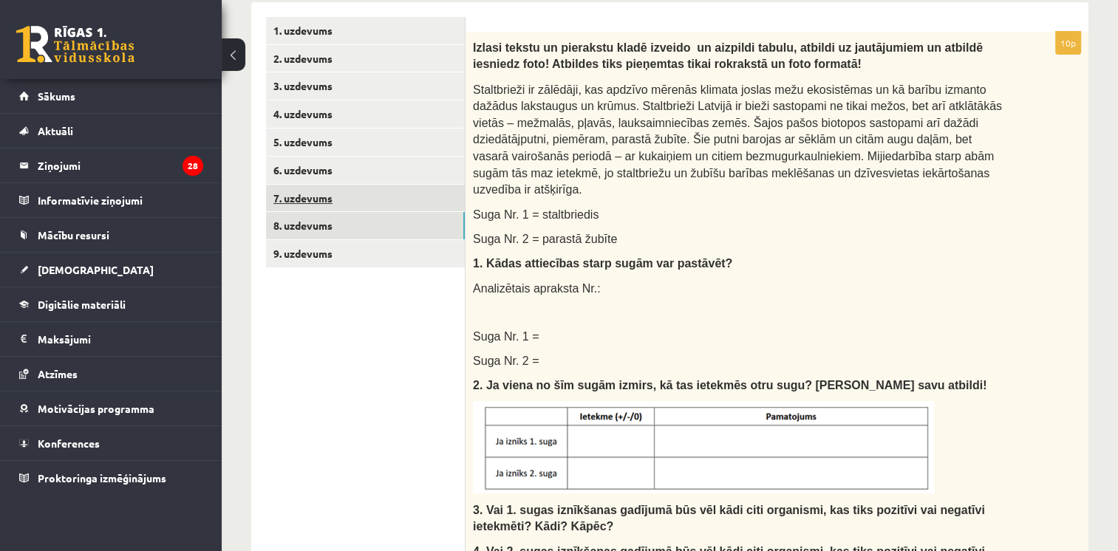
scroll to position [288, 0]
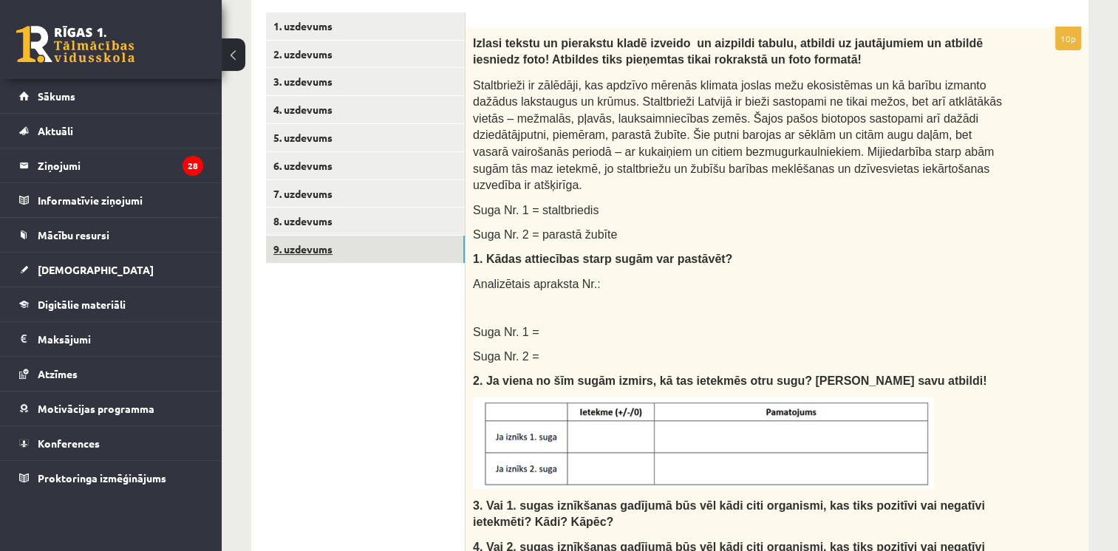
click at [312, 244] on link "9. uzdevums" at bounding box center [365, 249] width 199 height 27
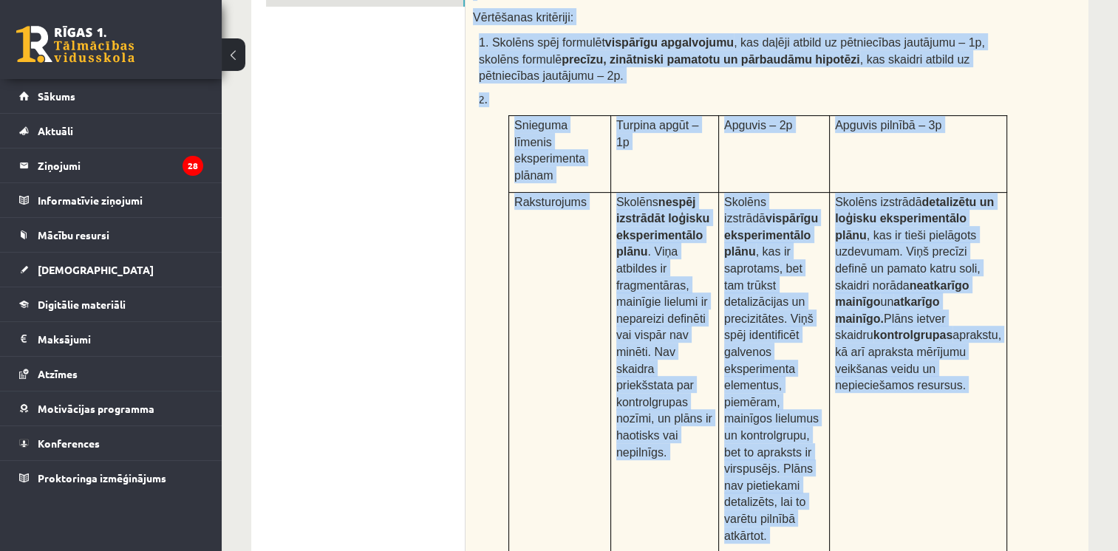
scroll to position [870, 0]
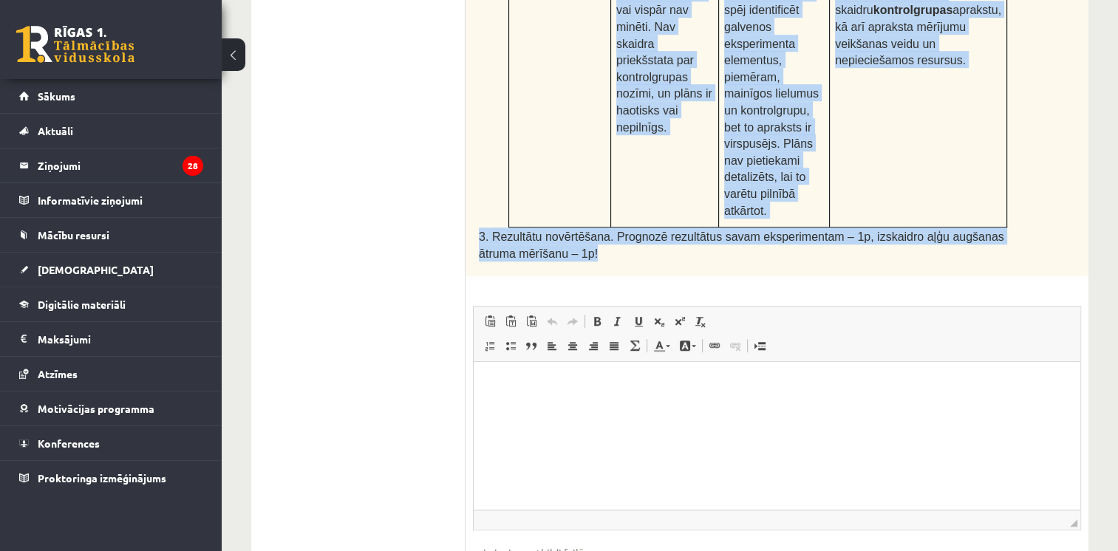
drag, startPoint x: 471, startPoint y: 39, endPoint x: 627, endPoint y: 154, distance: 194.5
drag, startPoint x: 627, startPoint y: 154, endPoint x: 568, endPoint y: 123, distance: 67.1
copy div "Piesārņojuma ietekme uz ūdensaugiem Pētnieki novēro eitrofikācijas pazīmes kādā…"
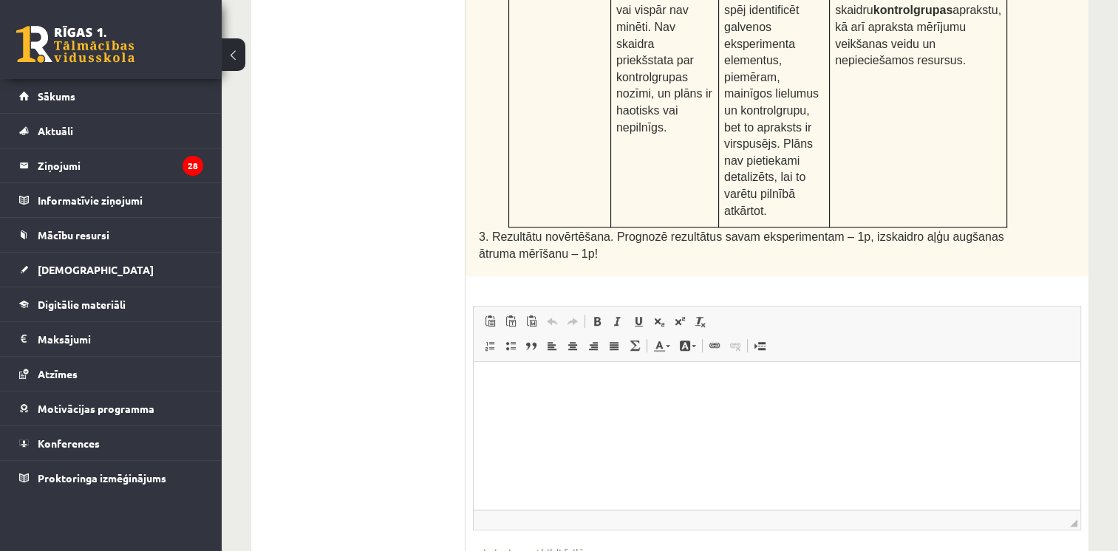
click at [298, 185] on ul "1. uzdevums 2. uzdevums 3. uzdevums 4. uzdevums 5. uzdevums 6. uzdevums 7. uzde…" at bounding box center [366, 22] width 200 height 1183
type input "**********"
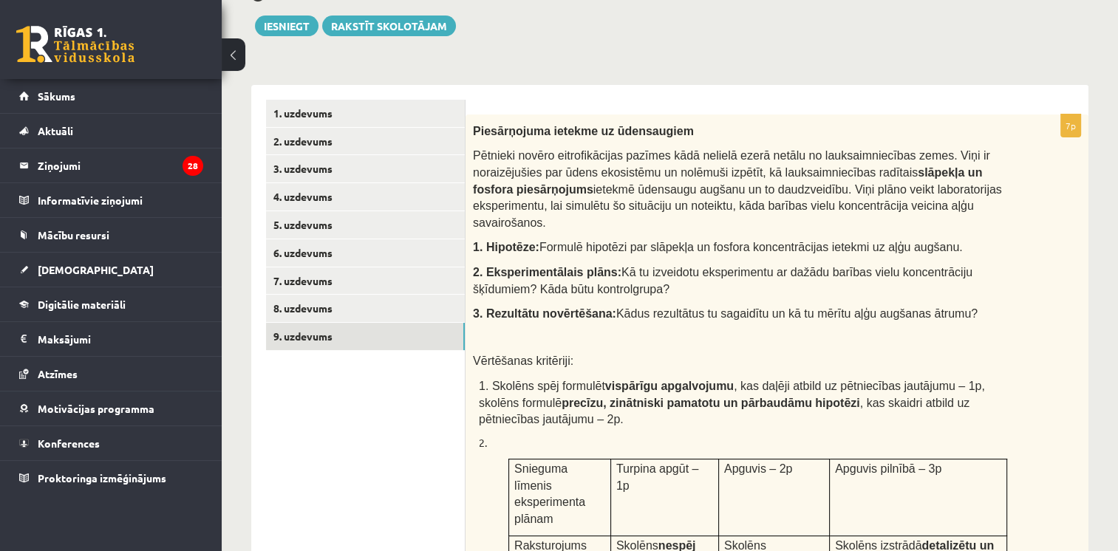
scroll to position [200, 0]
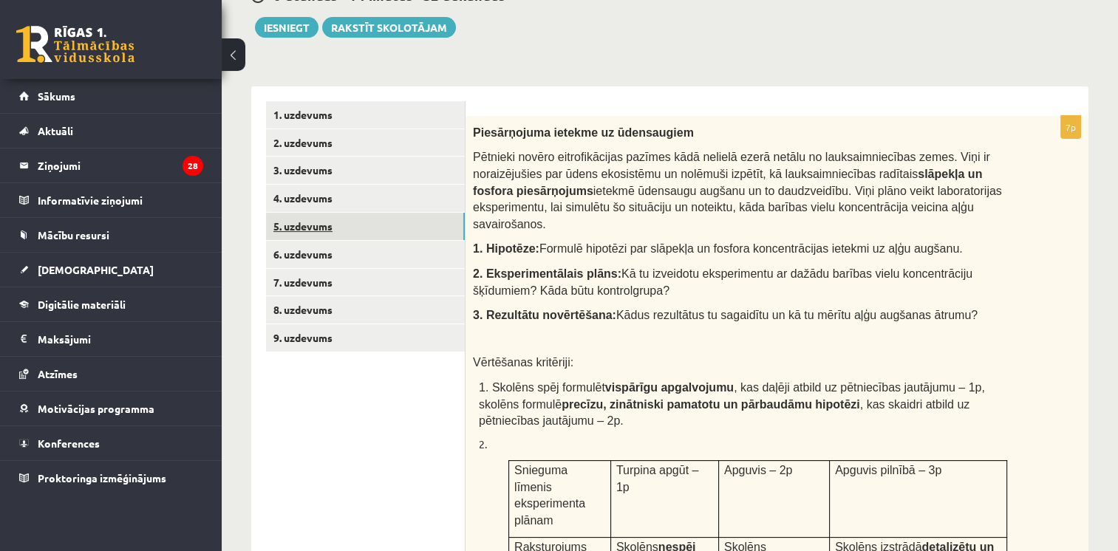
click at [316, 224] on link "5. uzdevums" at bounding box center [365, 226] width 199 height 27
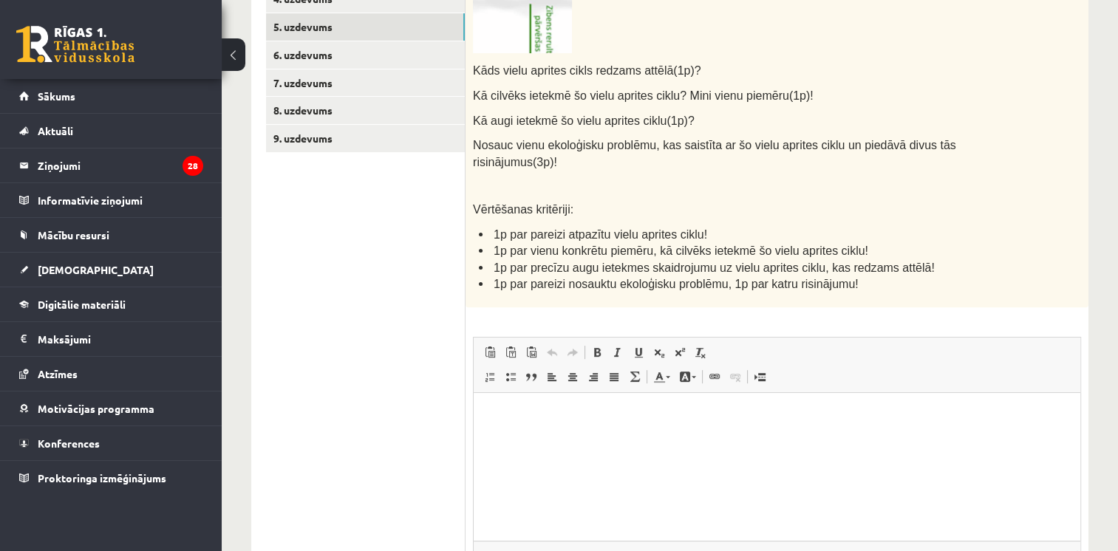
scroll to position [517, 0]
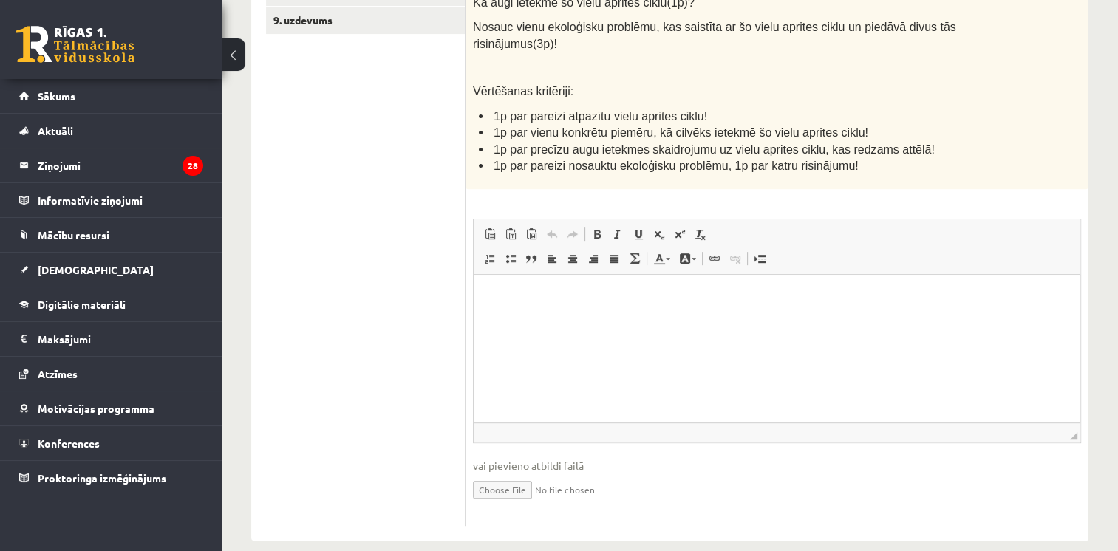
click at [506, 476] on input "file" at bounding box center [777, 489] width 608 height 30
type input "**********"
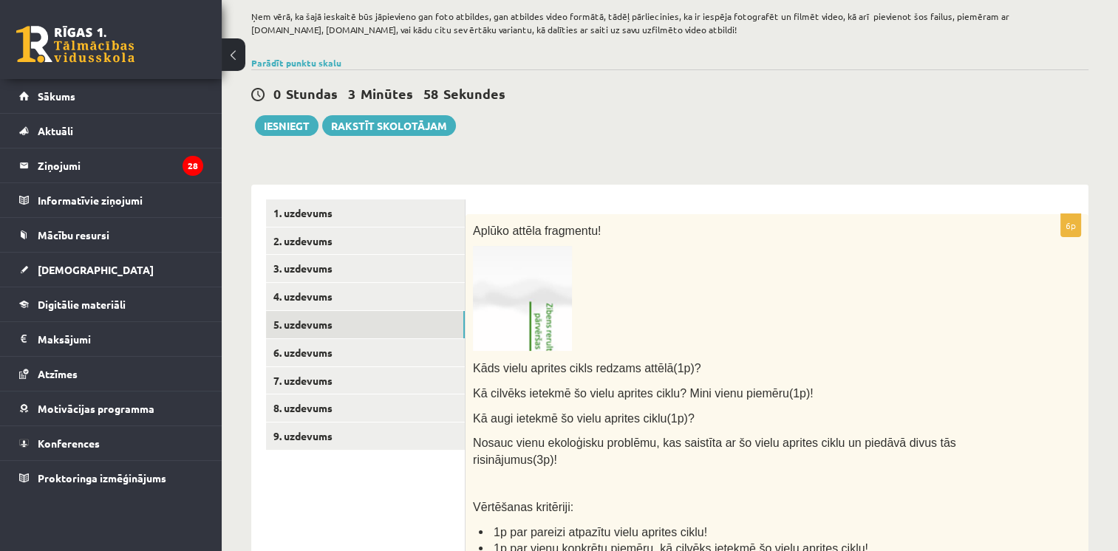
scroll to position [95, 0]
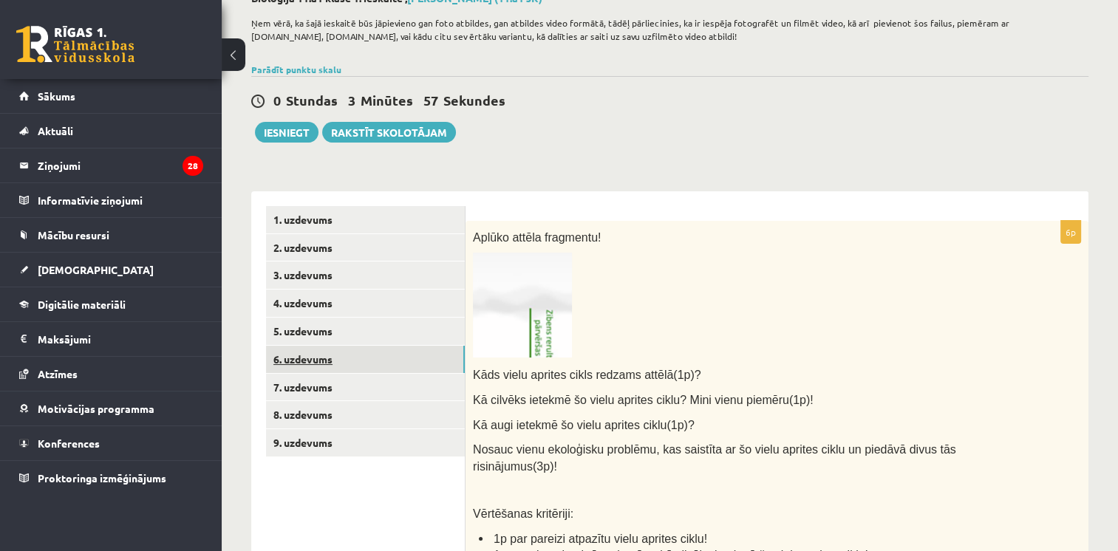
click at [297, 359] on link "6. uzdevums" at bounding box center [365, 359] width 199 height 27
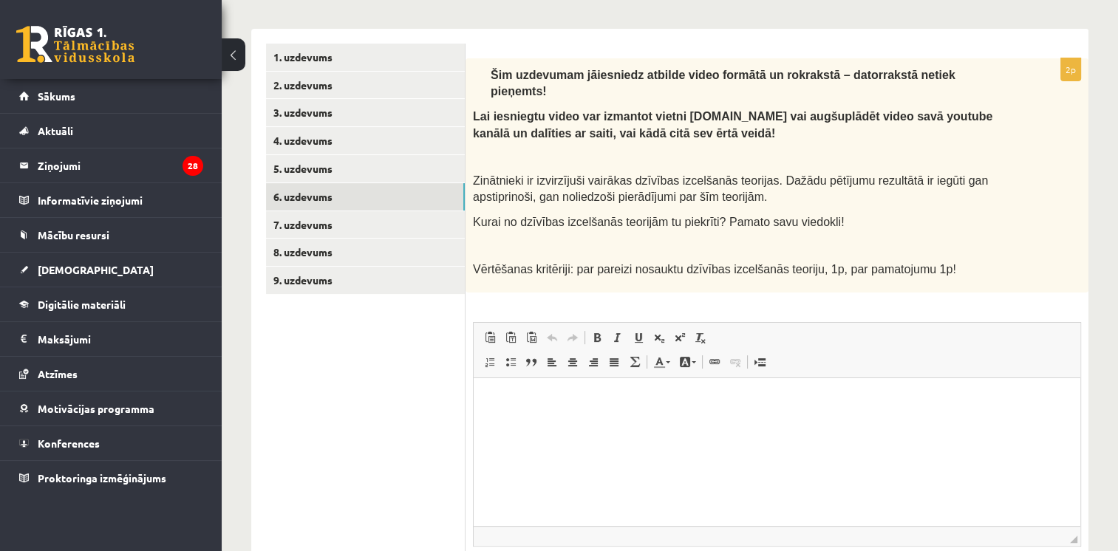
scroll to position [361, 0]
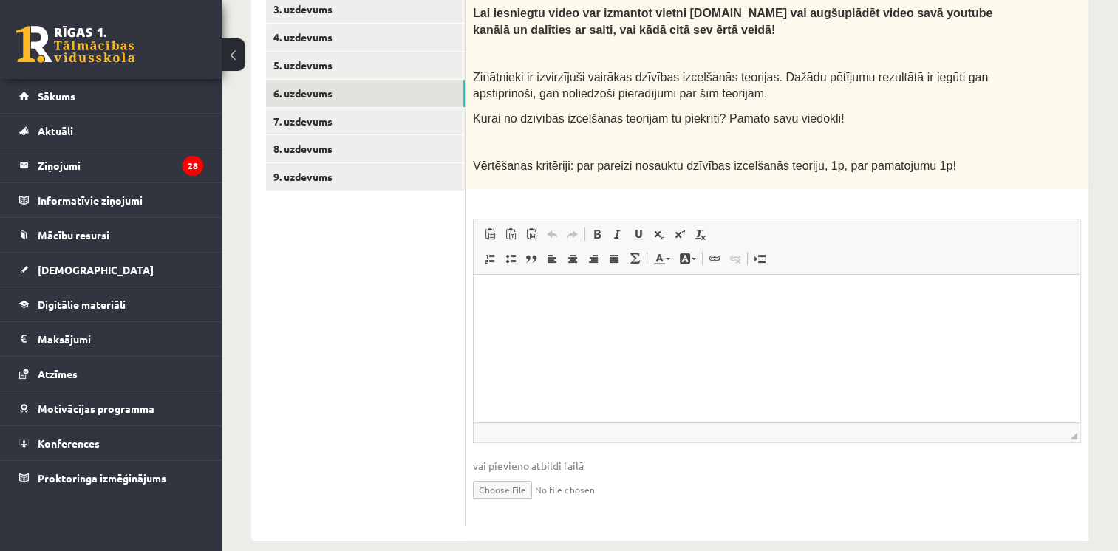
click at [516, 474] on input "file" at bounding box center [777, 489] width 608 height 30
type input "**********"
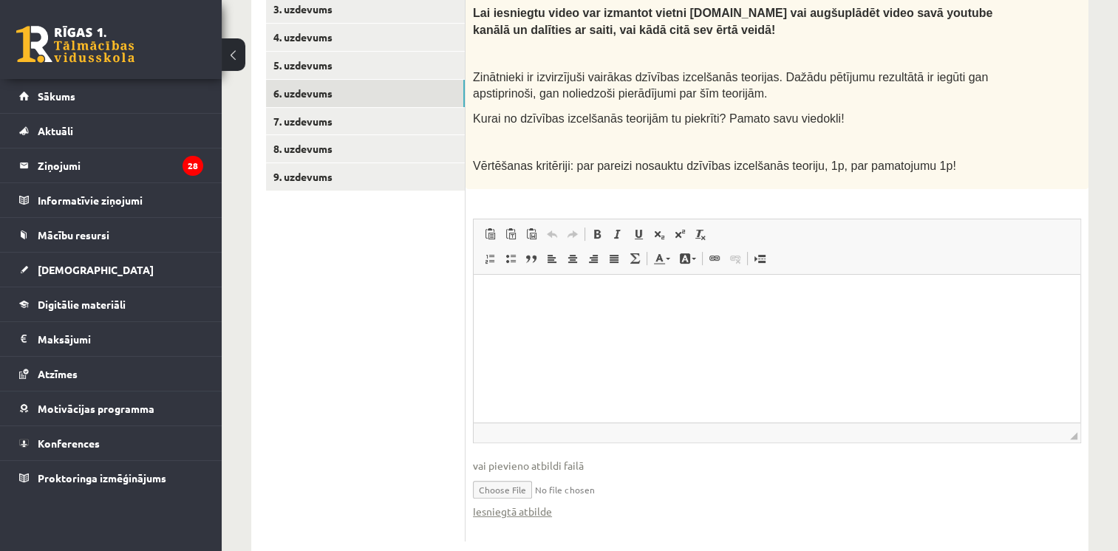
scroll to position [153, 0]
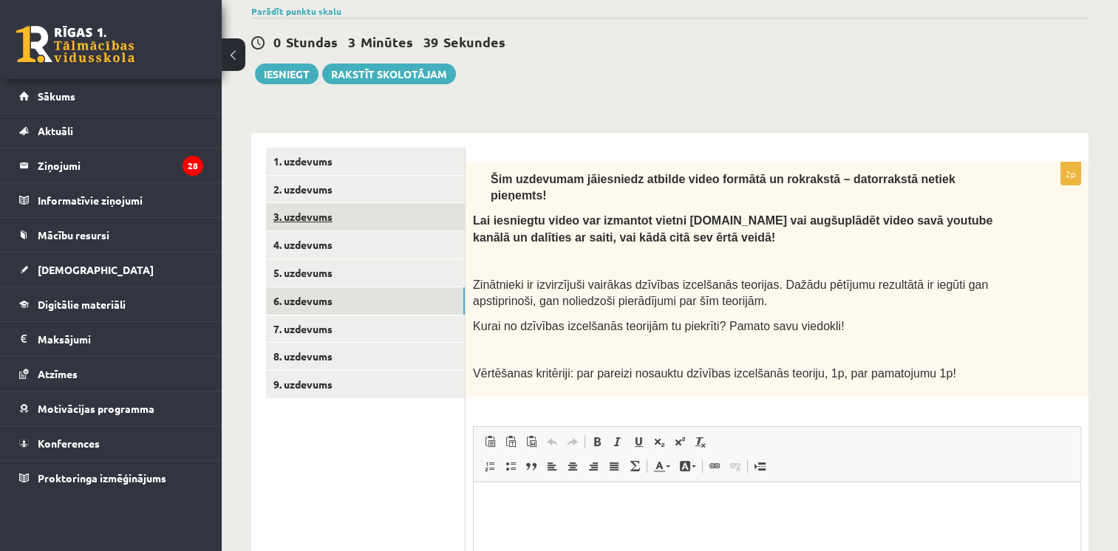
click at [307, 207] on link "3. uzdevums" at bounding box center [365, 216] width 199 height 27
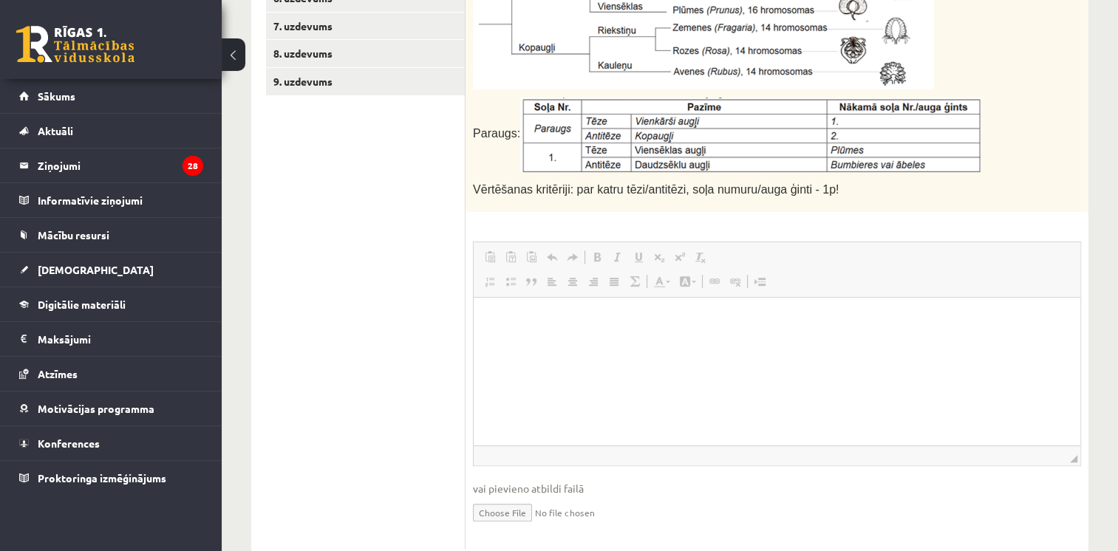
scroll to position [0, 0]
click at [502, 516] on input "file" at bounding box center [777, 512] width 608 height 30
type input "**********"
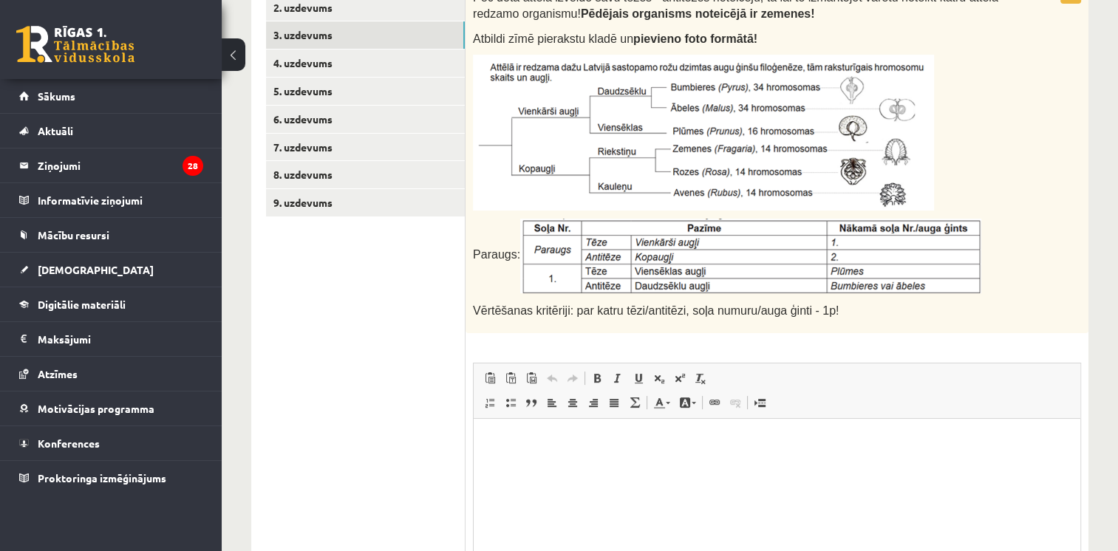
scroll to position [290, 0]
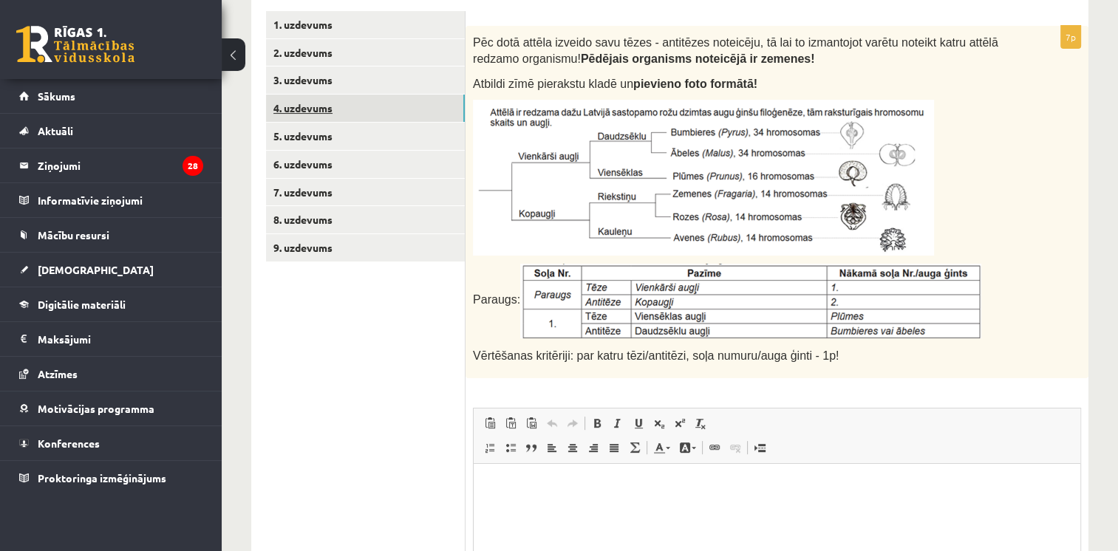
click at [348, 109] on link "4. uzdevums" at bounding box center [365, 108] width 199 height 27
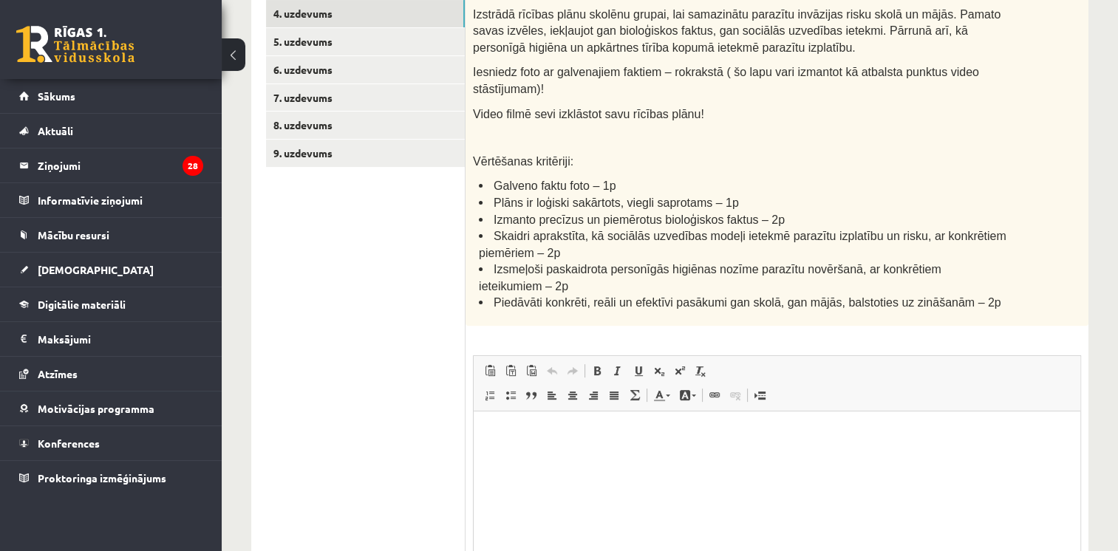
scroll to position [504, 0]
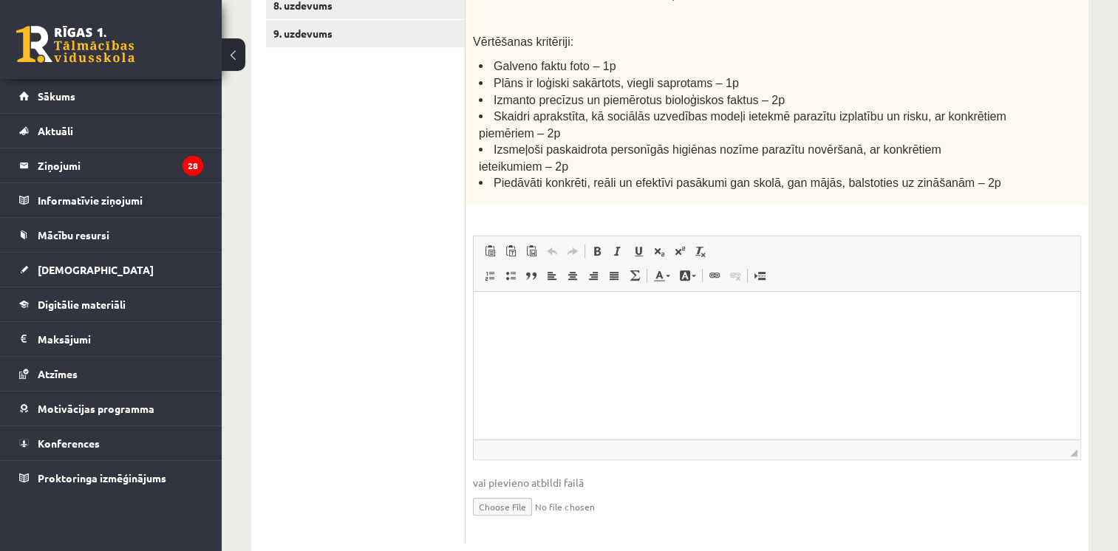
click at [483, 491] on input "file" at bounding box center [777, 506] width 608 height 30
type input "**********"
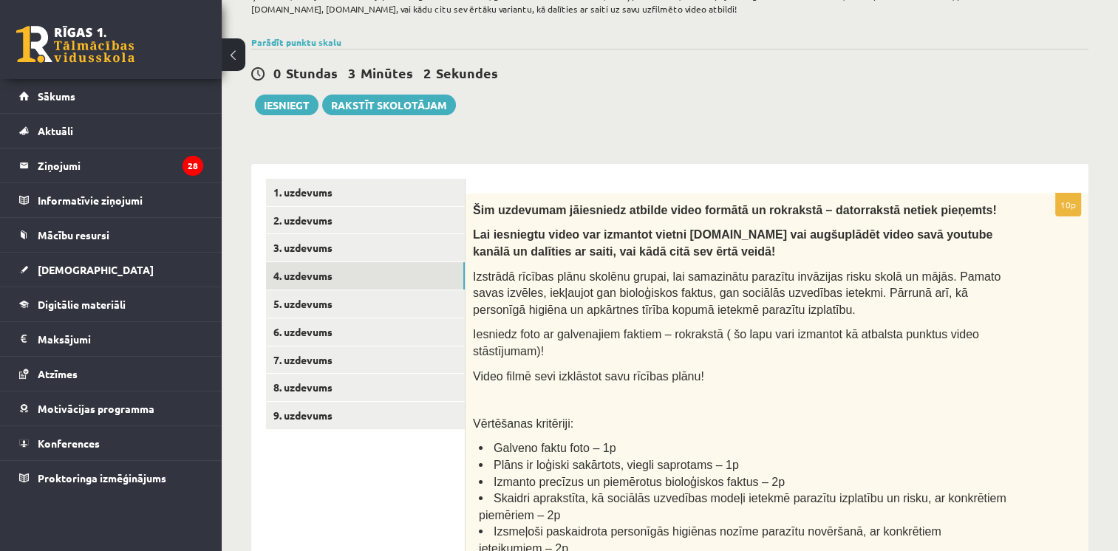
scroll to position [115, 0]
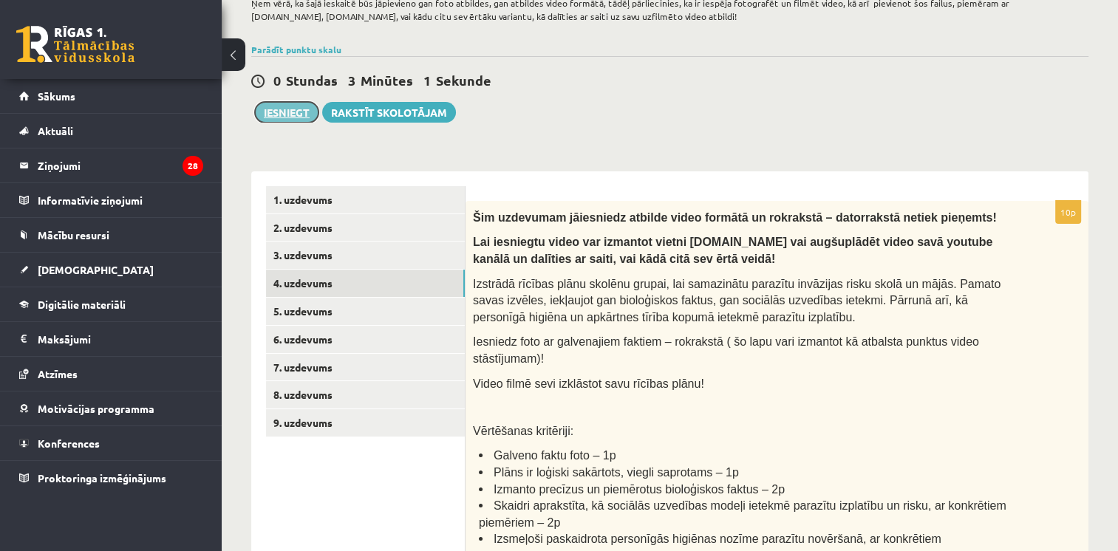
click at [309, 117] on button "Iesniegt" at bounding box center [287, 112] width 64 height 21
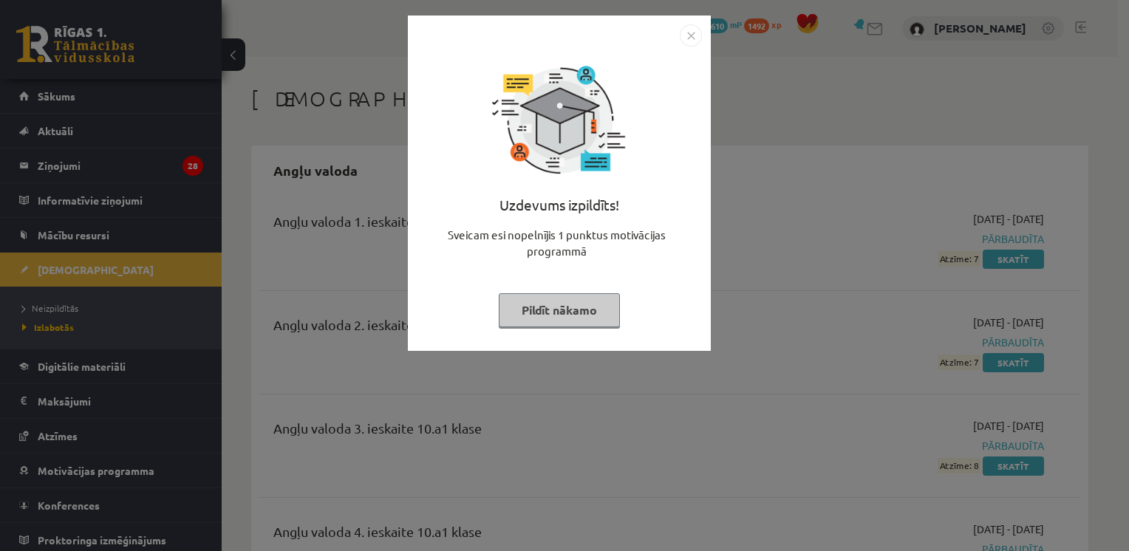
click at [568, 312] on button "Pildīt nākamo" at bounding box center [559, 310] width 121 height 34
